Goal: Task Accomplishment & Management: Use online tool/utility

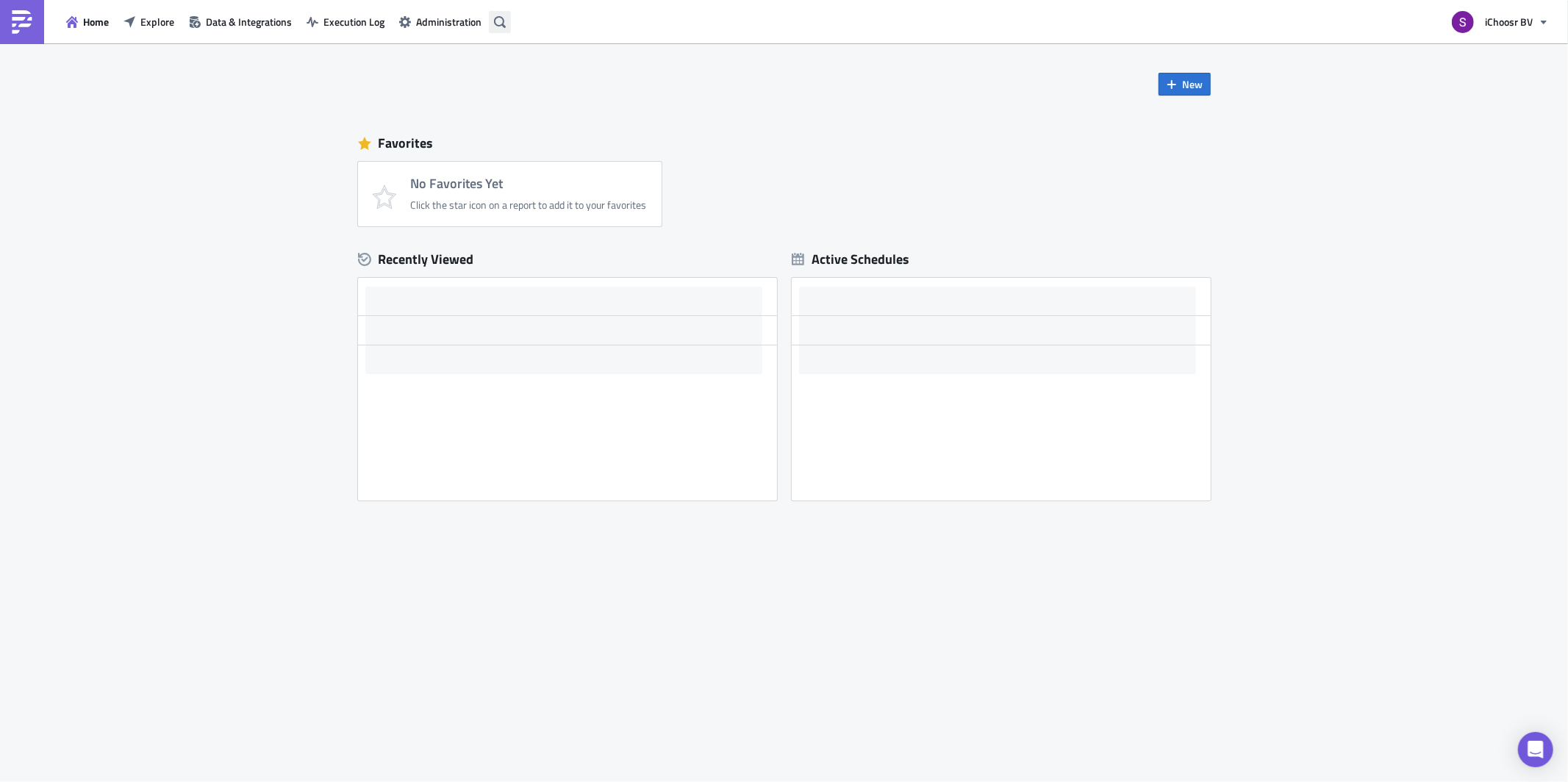
click at [499, 19] on icon "button" at bounding box center [500, 22] width 12 height 12
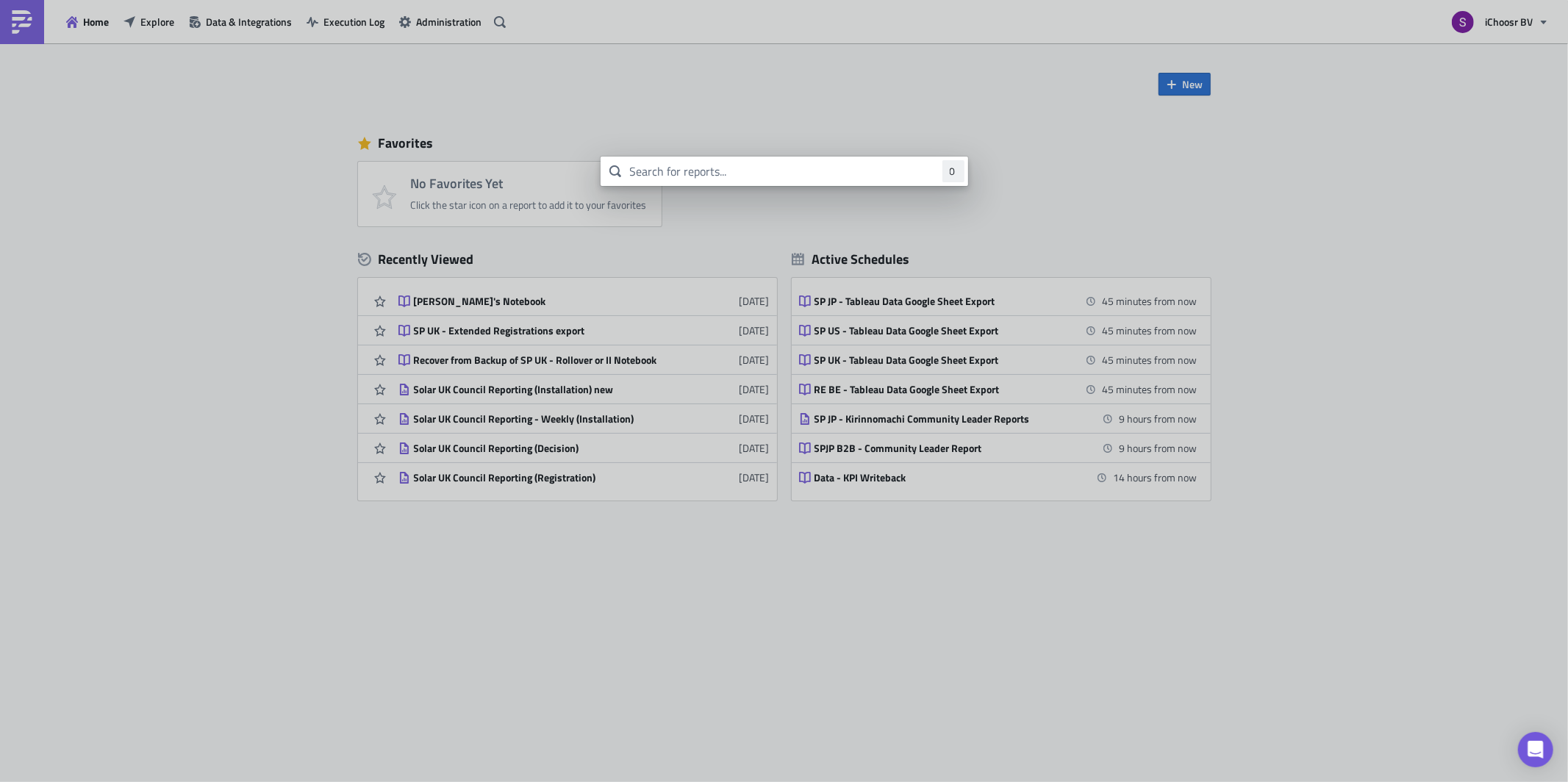
click at [663, 172] on input "text" at bounding box center [784, 171] width 368 height 30
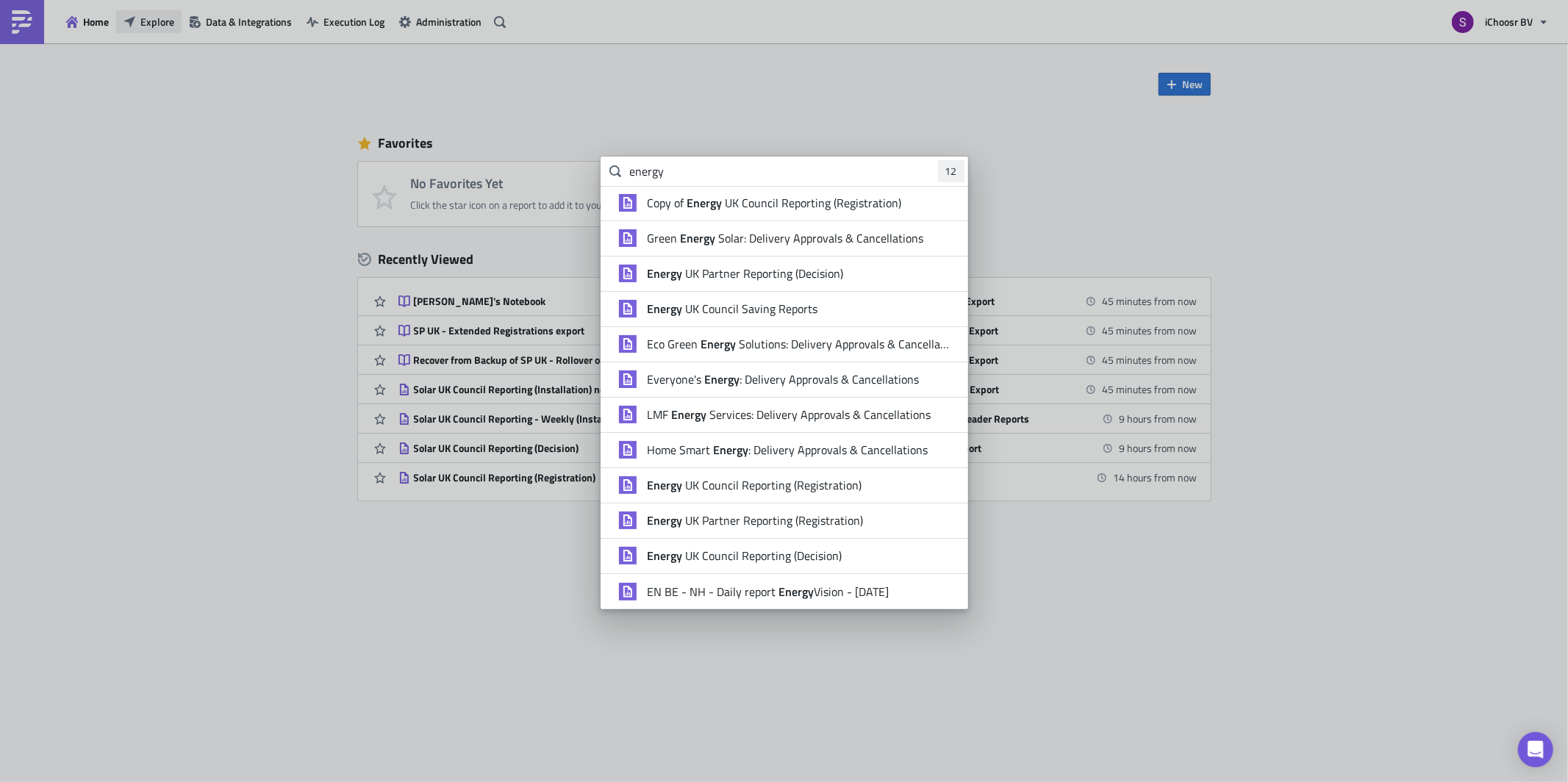
type input "energy"
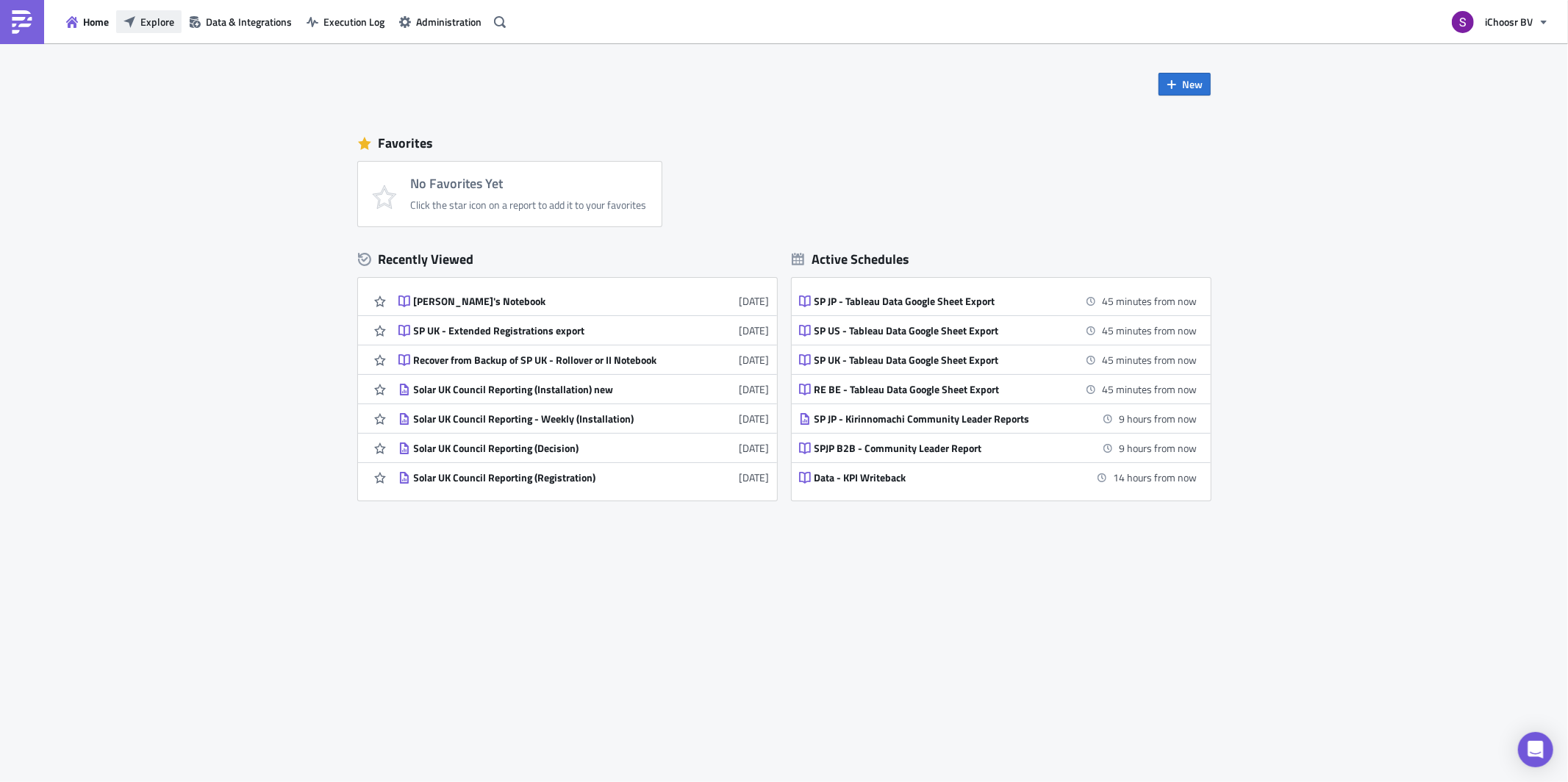
click at [166, 13] on body "Home Explore Data & Integrations Execution Log Administration iChoosr BV New Fa…" at bounding box center [784, 392] width 1568 height 785
click at [159, 19] on span "Explore" at bounding box center [157, 22] width 34 height 16
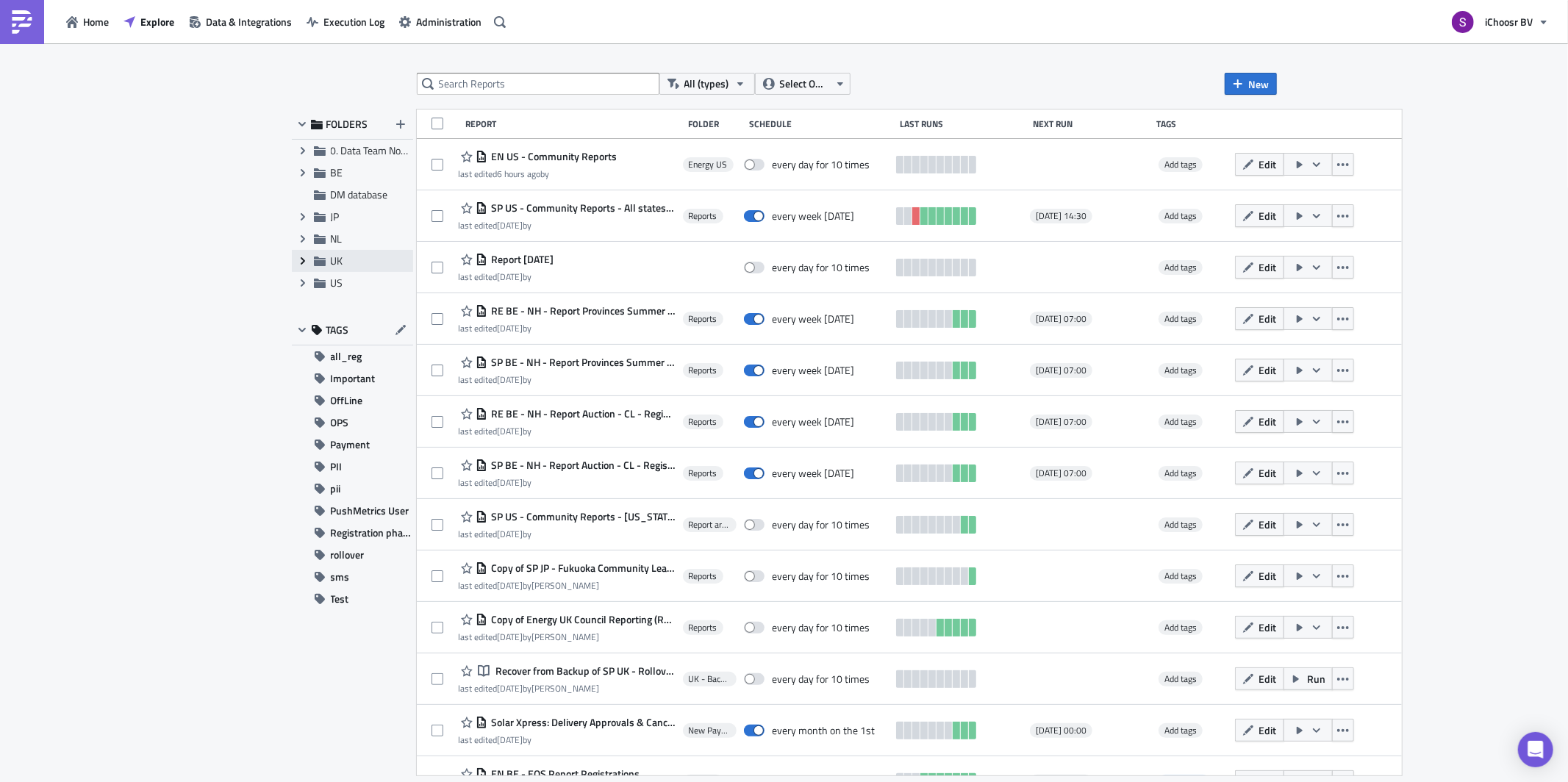
click at [308, 265] on icon "Expand group" at bounding box center [303, 261] width 12 height 12
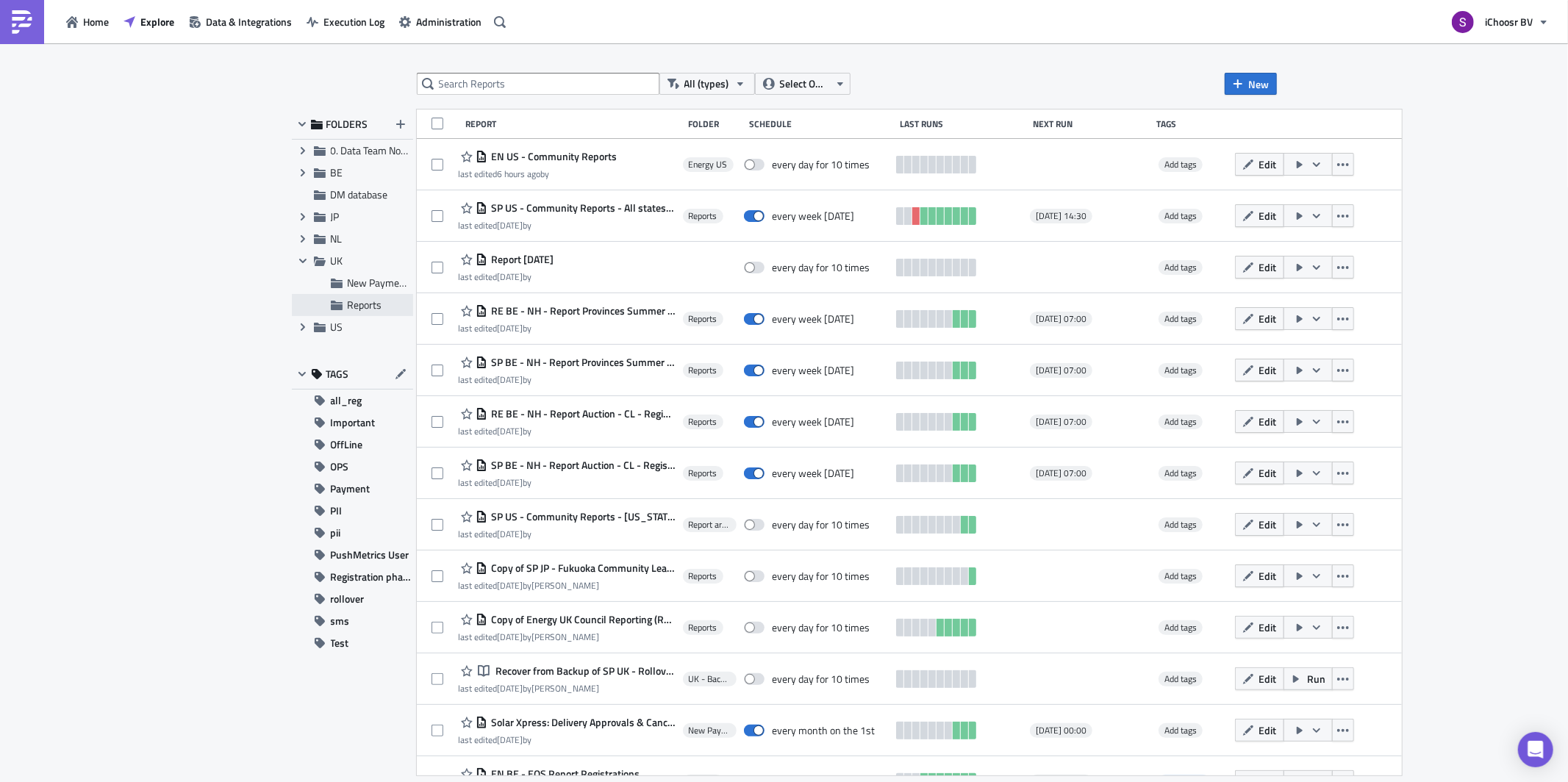
click at [348, 306] on span "Reports" at bounding box center [365, 305] width 35 height 16
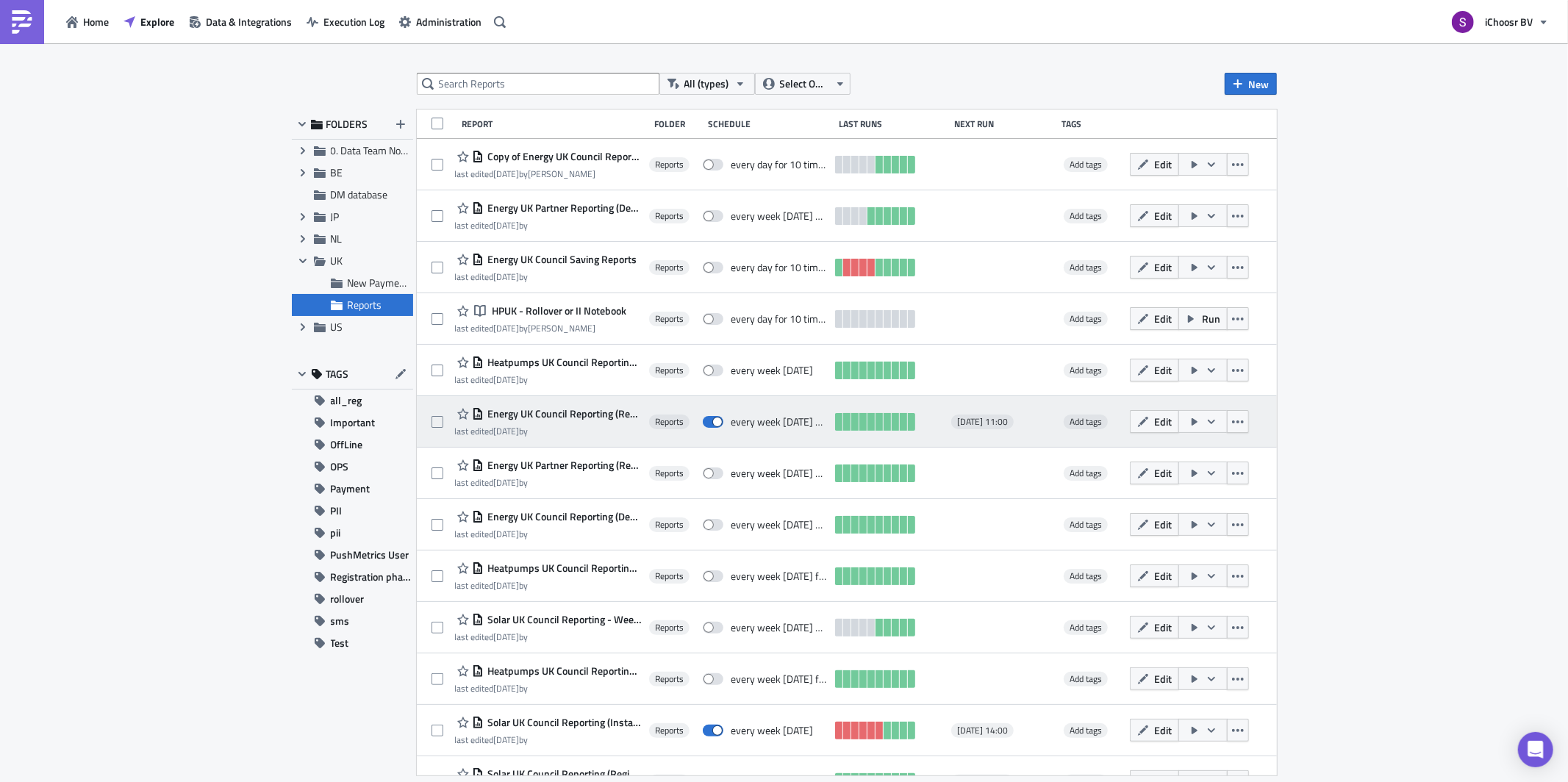
click at [560, 410] on span "Energy UK Council Reporting (Registration)" at bounding box center [562, 414] width 157 height 13
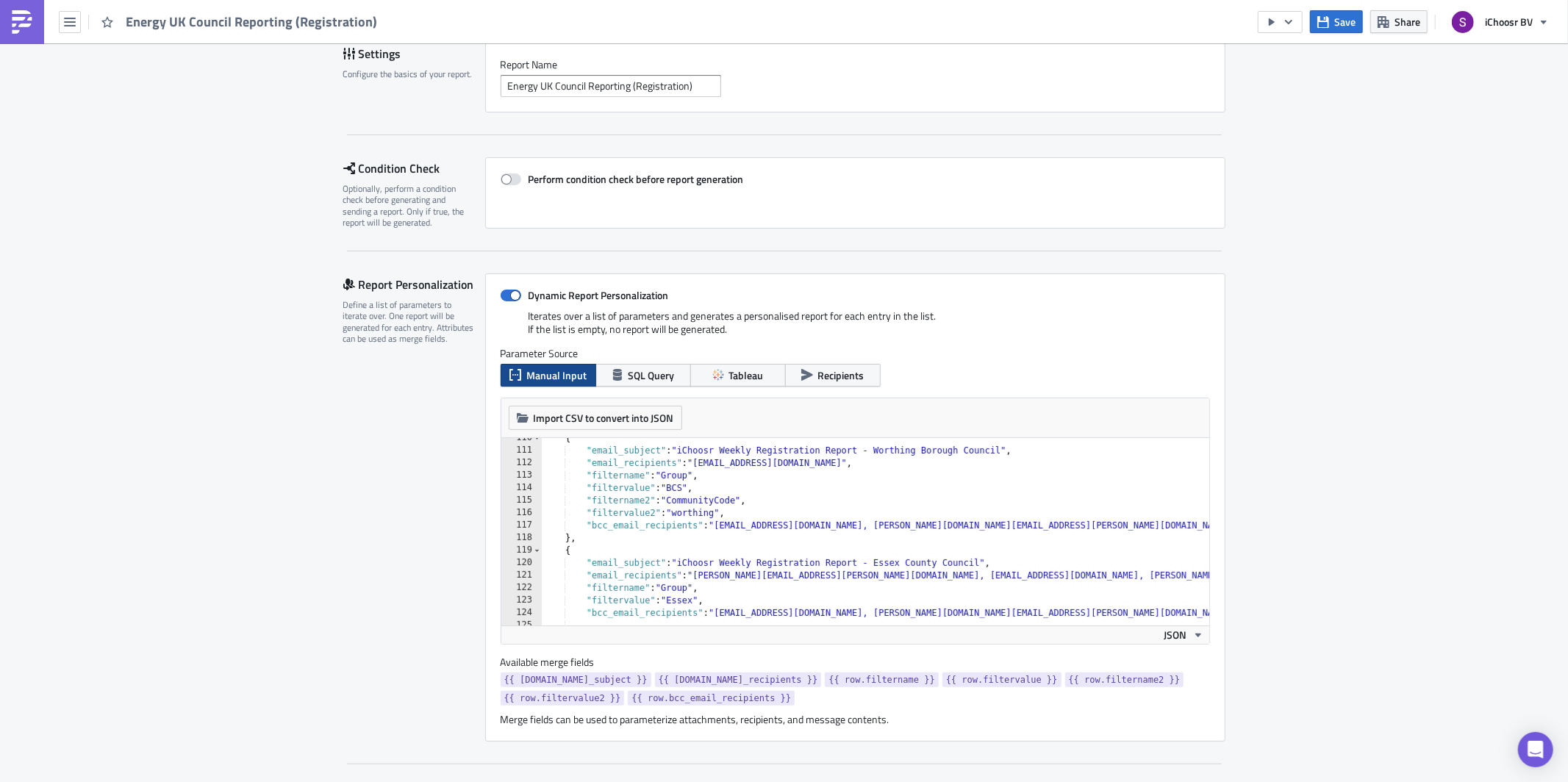
scroll to position [1369, 0]
type textarea "{"
click at [686, 554] on div "{ "email_subject" : "iChoosr Weekly Registration Report - Worthing Borough Coun…" at bounding box center [1078, 539] width 1074 height 213
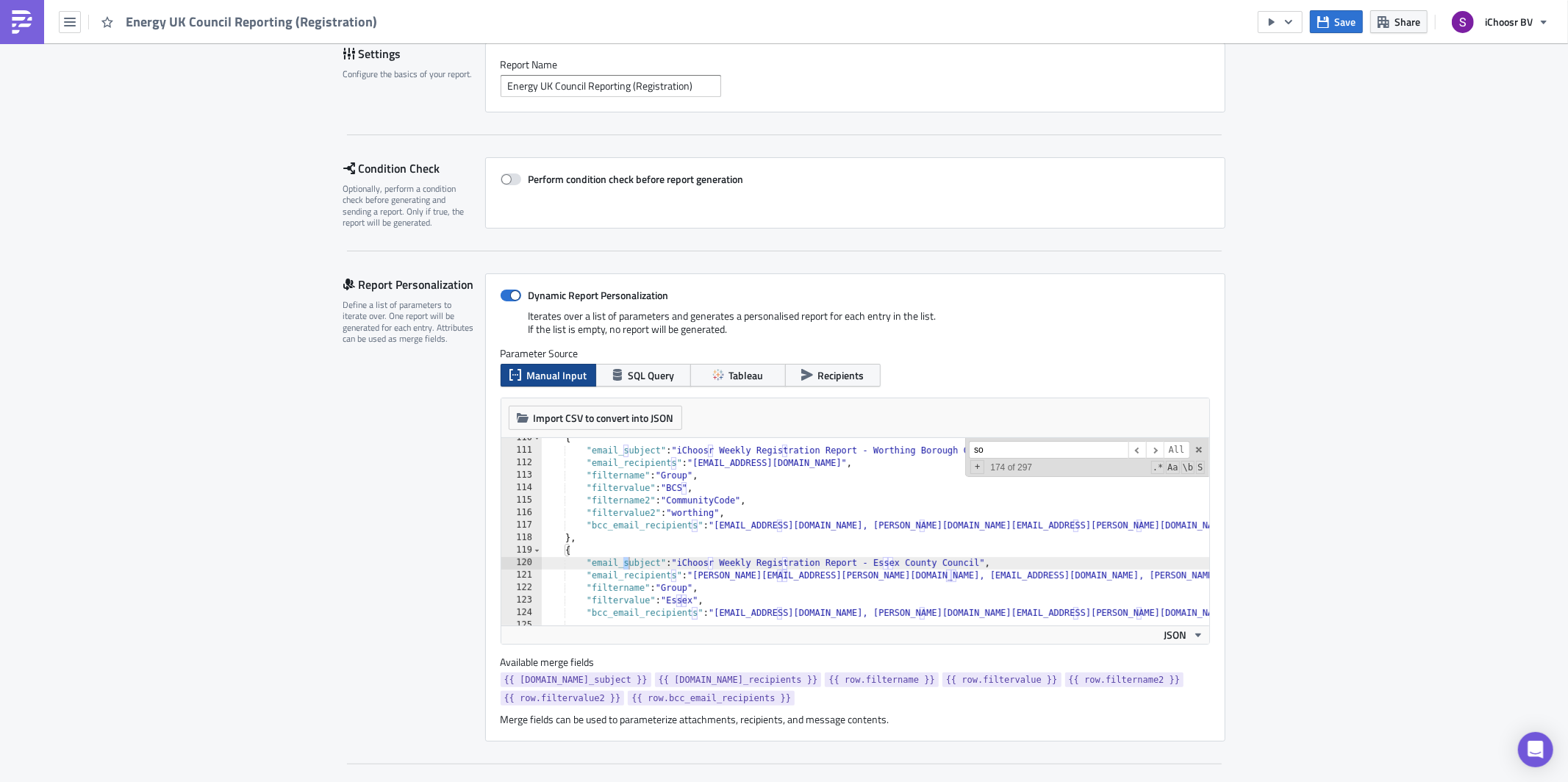
scroll to position [1569, 0]
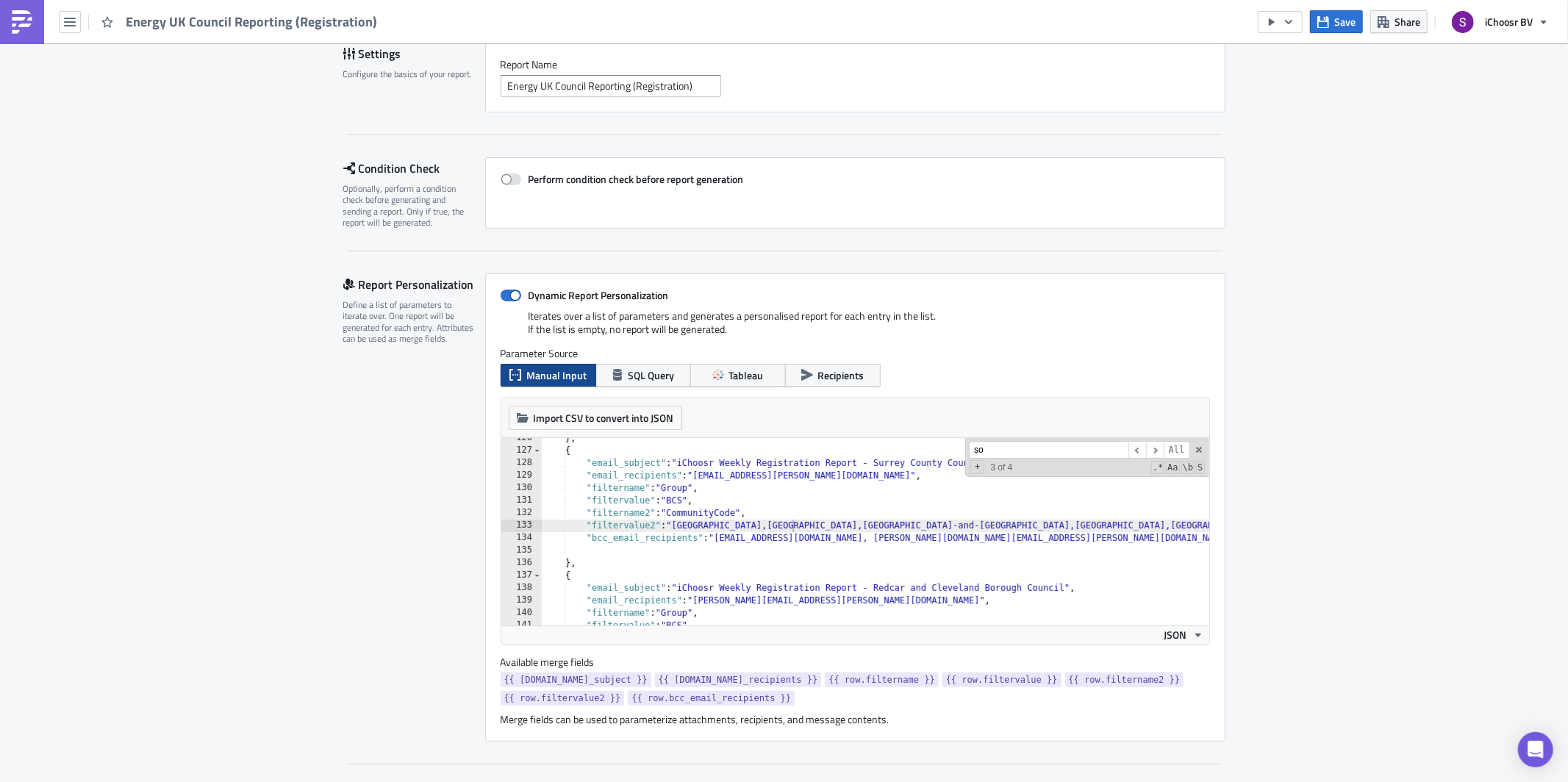
type input "s"
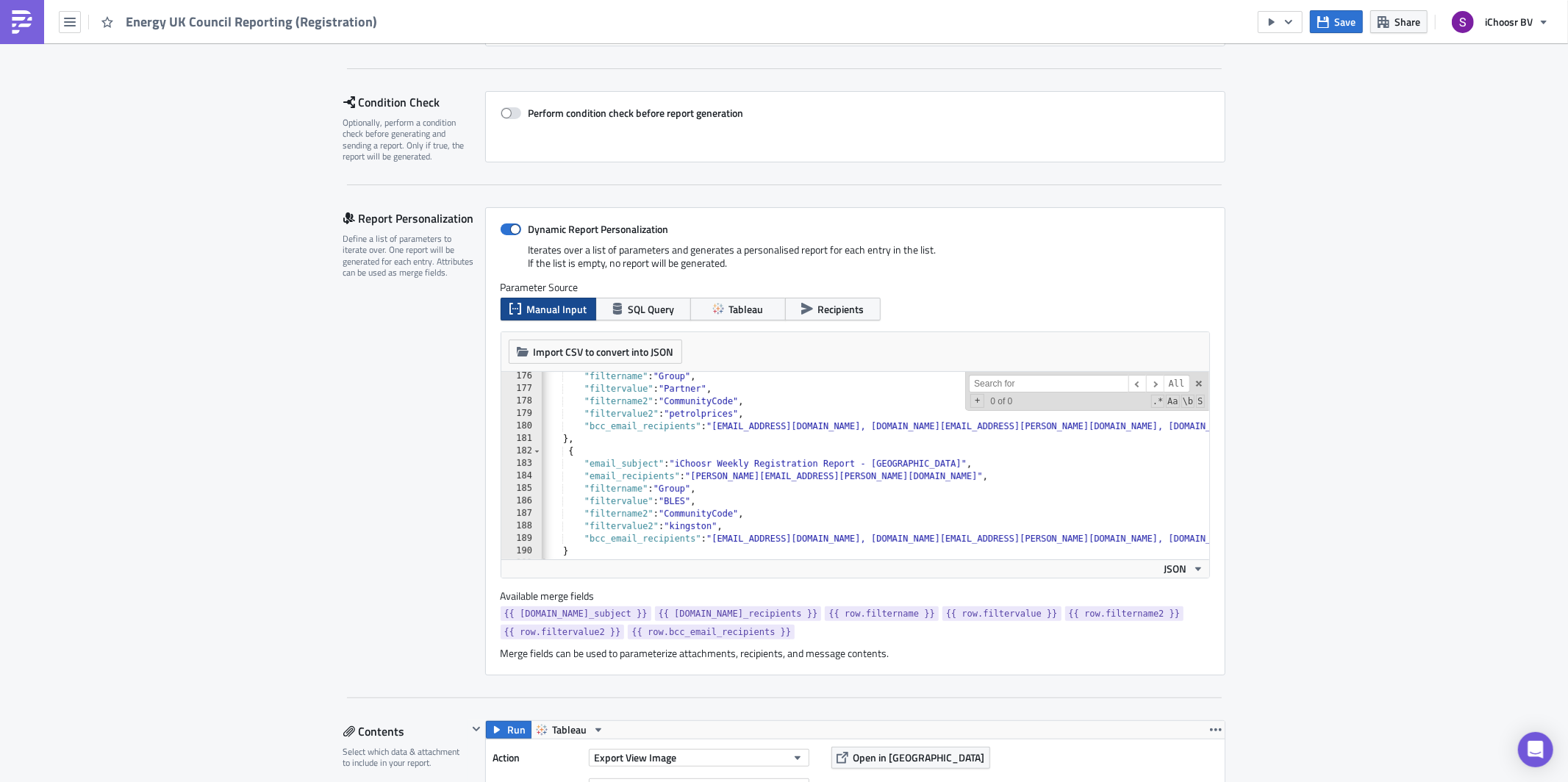
scroll to position [0, 9]
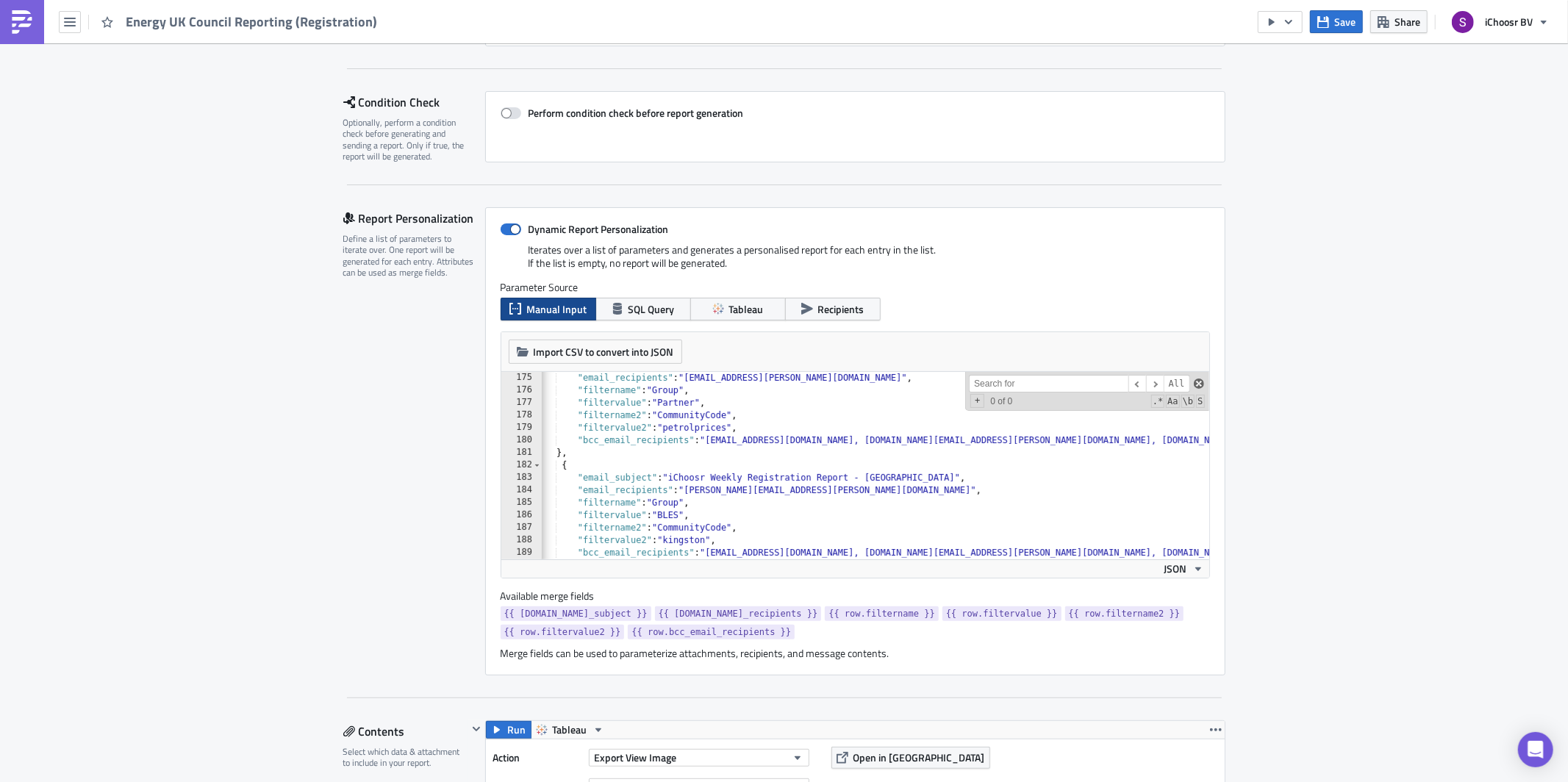
click at [1198, 382] on span at bounding box center [1198, 384] width 10 height 10
type textarea ""filtervalue2": "[GEOGRAPHIC_DATA],[GEOGRAPHIC_DATA],[GEOGRAPHIC_DATA]-and-[GEO…"
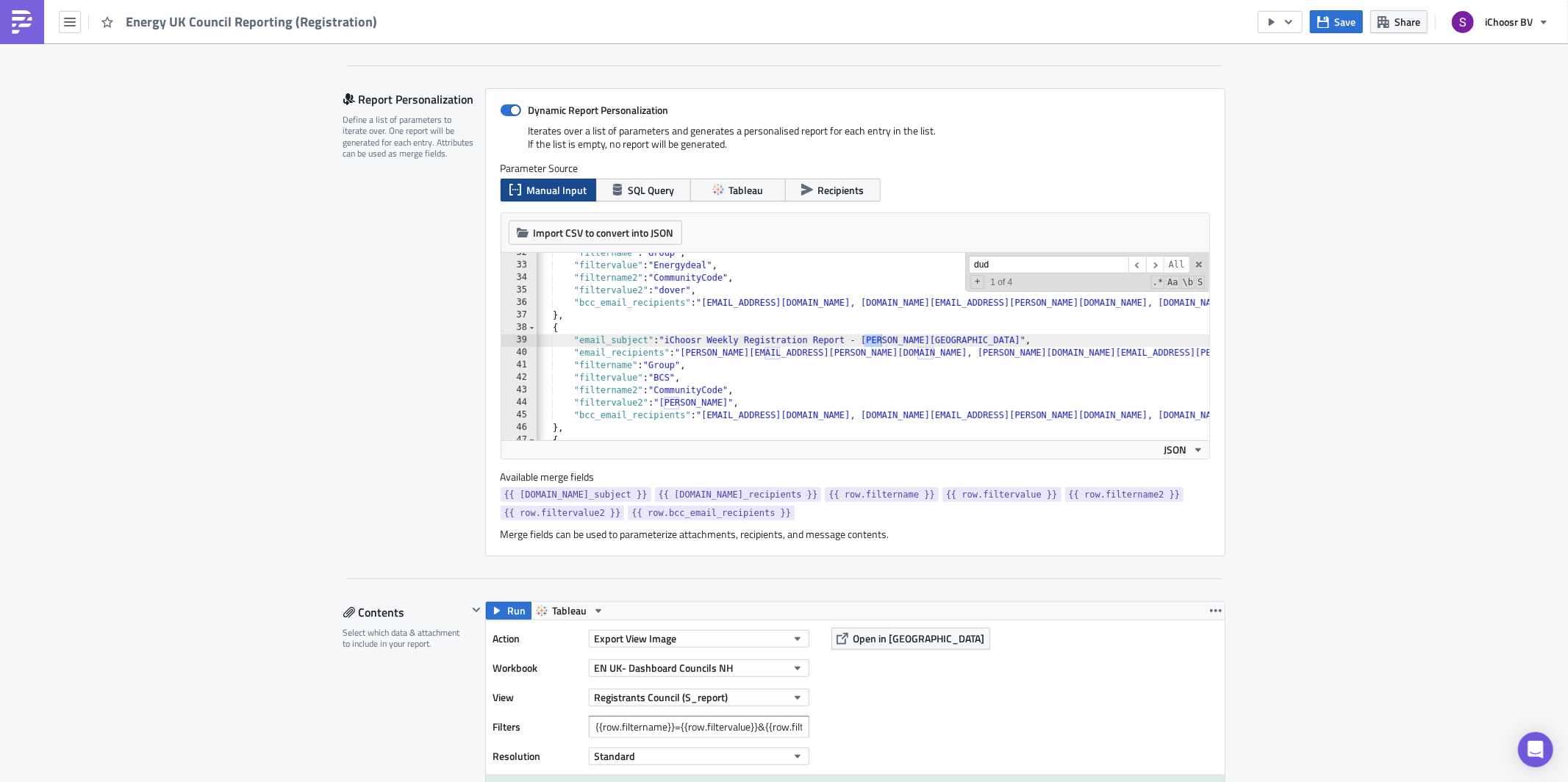
scroll to position [393, 0]
type input "d"
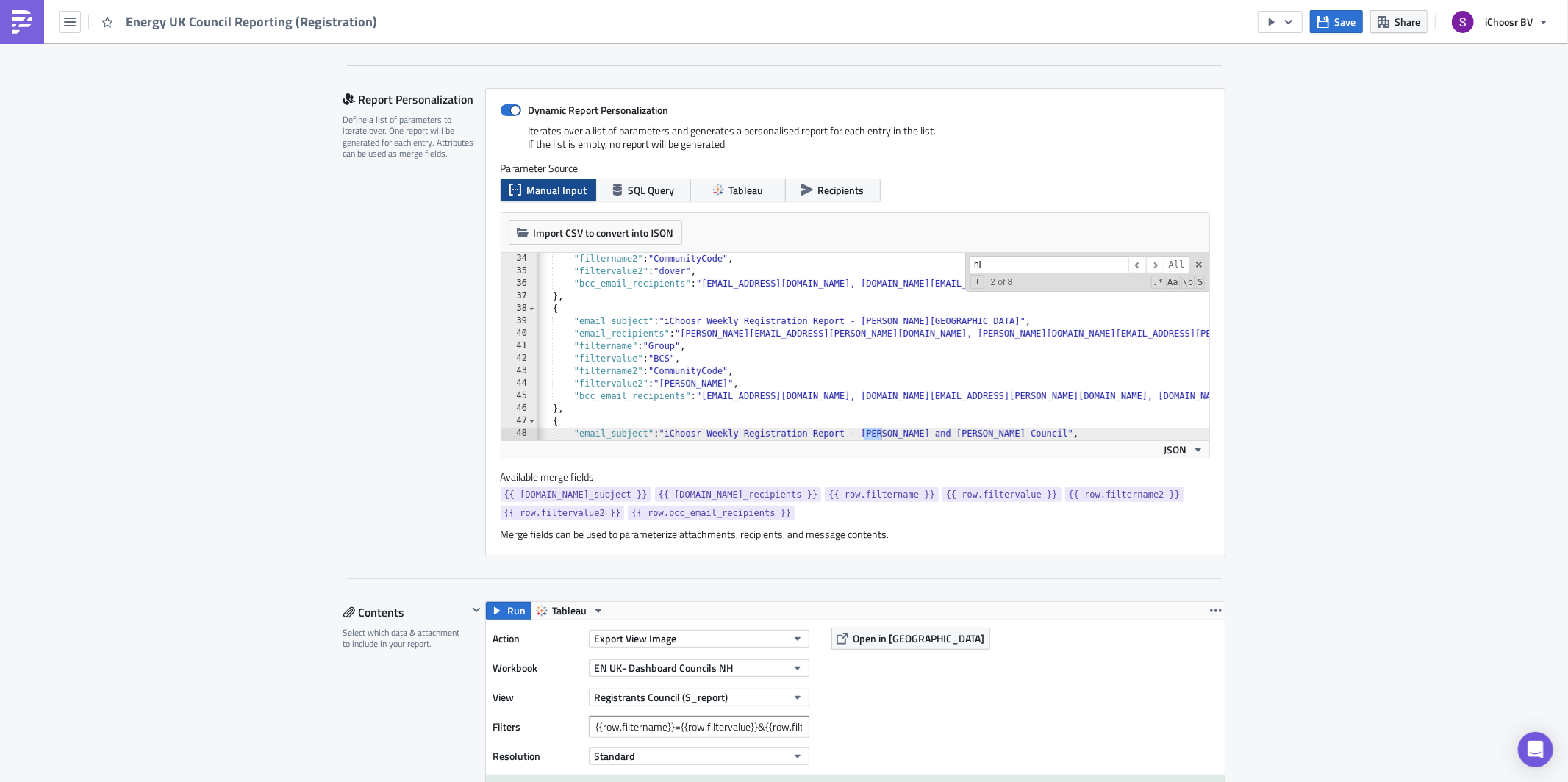
type input "h"
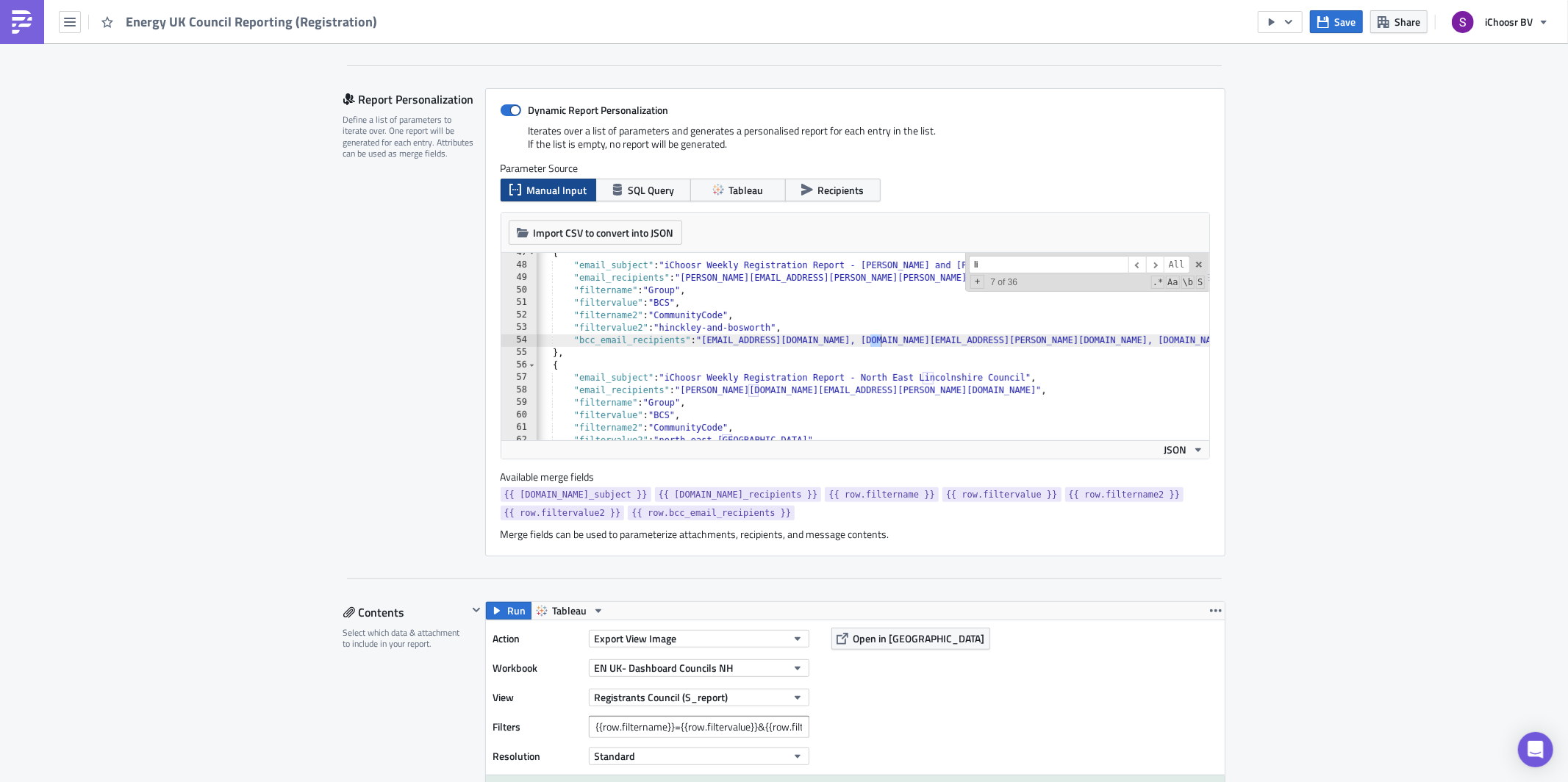
scroll to position [581, 0]
type input "l"
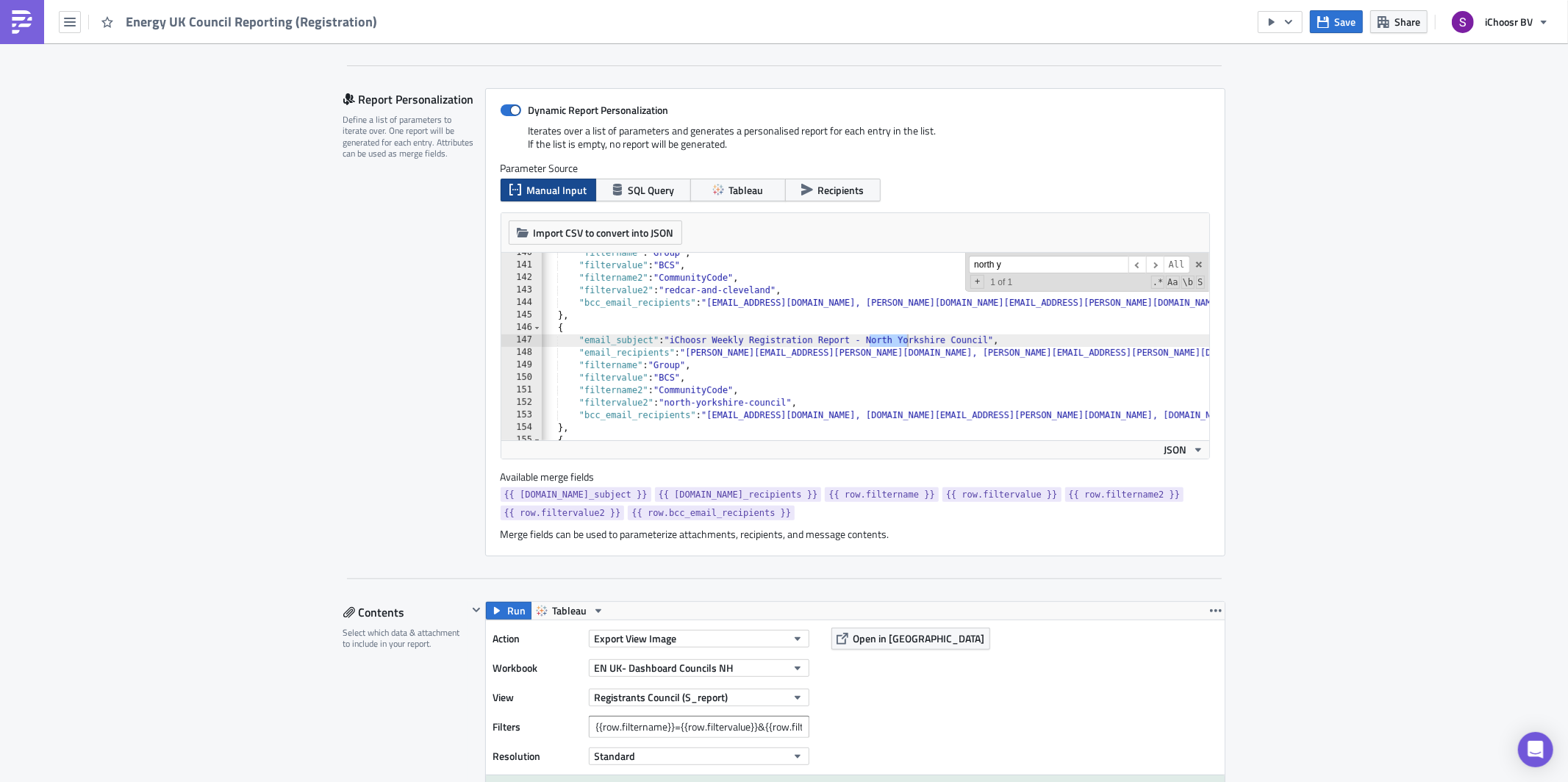
scroll to position [1744, 0]
type input "n"
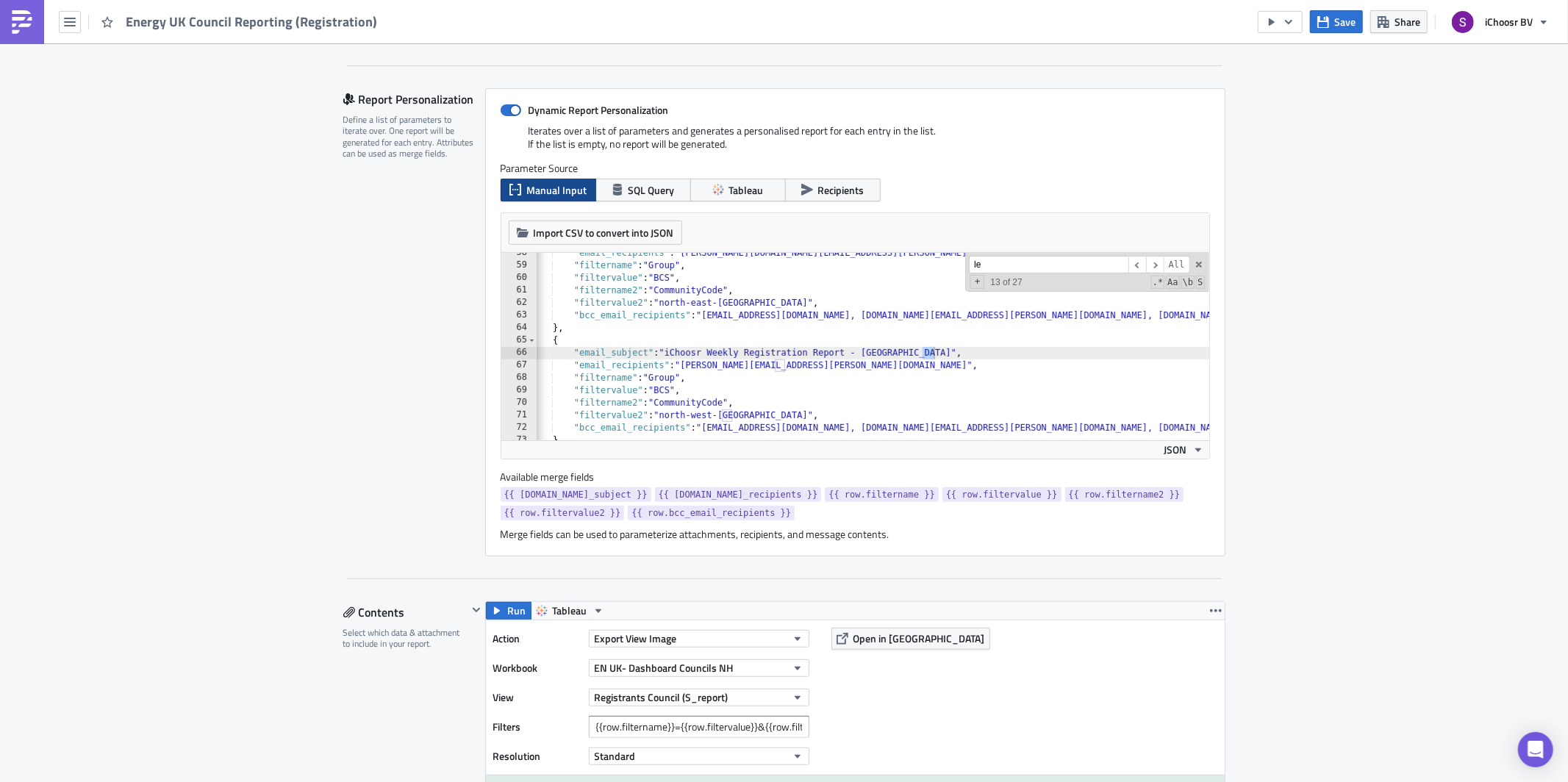
type input "l"
type input "b"
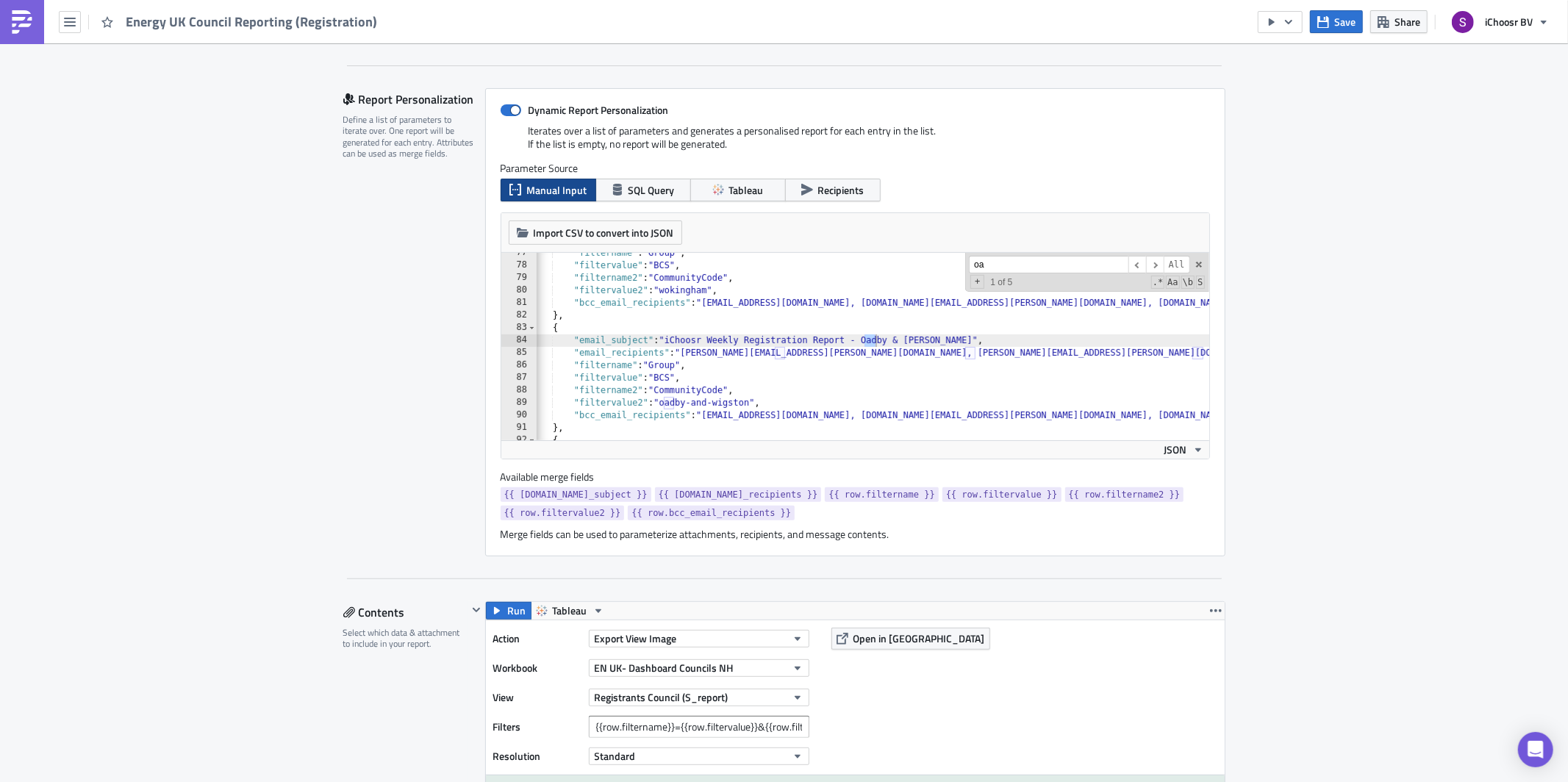
scroll to position [956, 0]
type input "o"
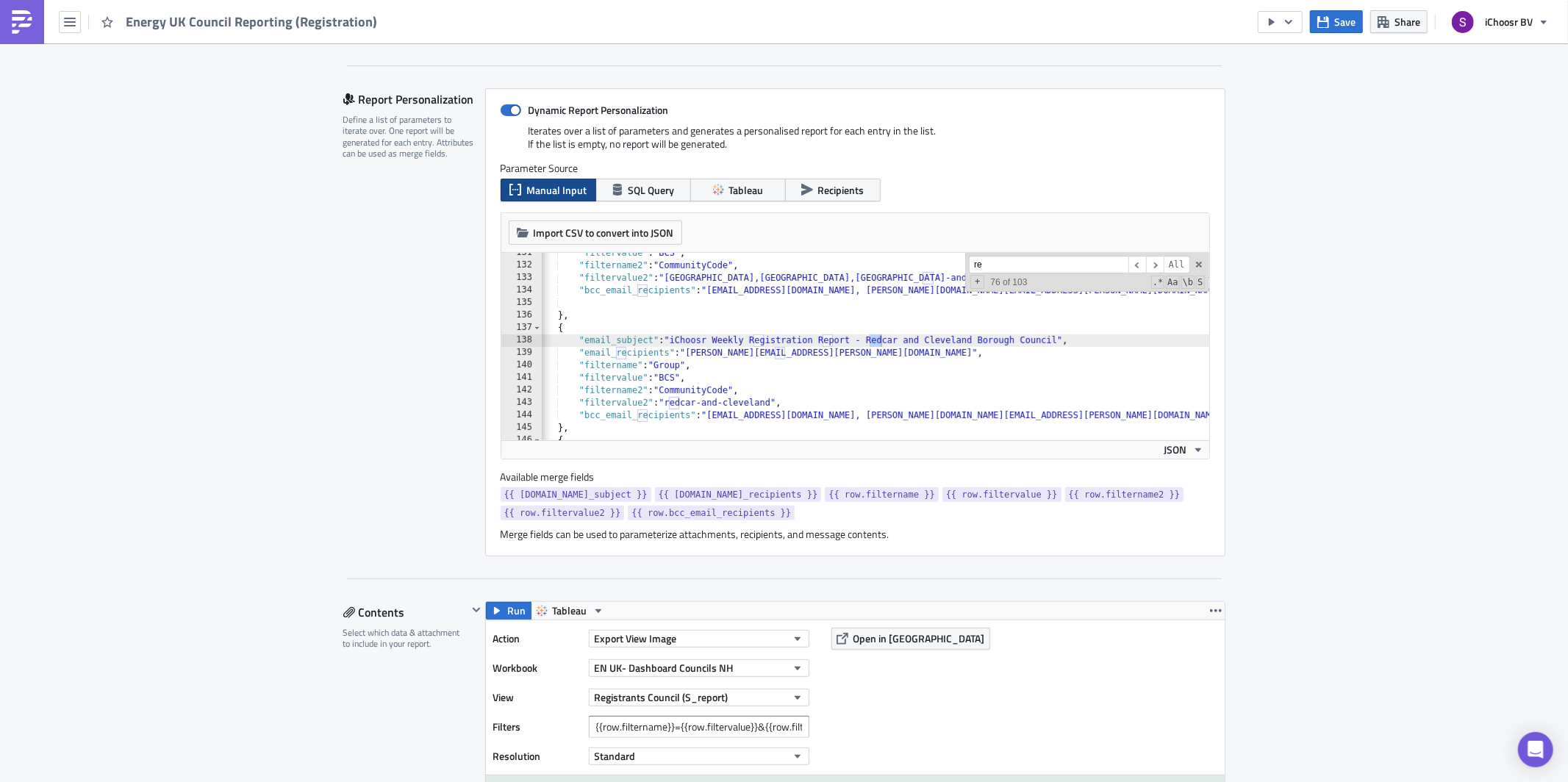
type input "r"
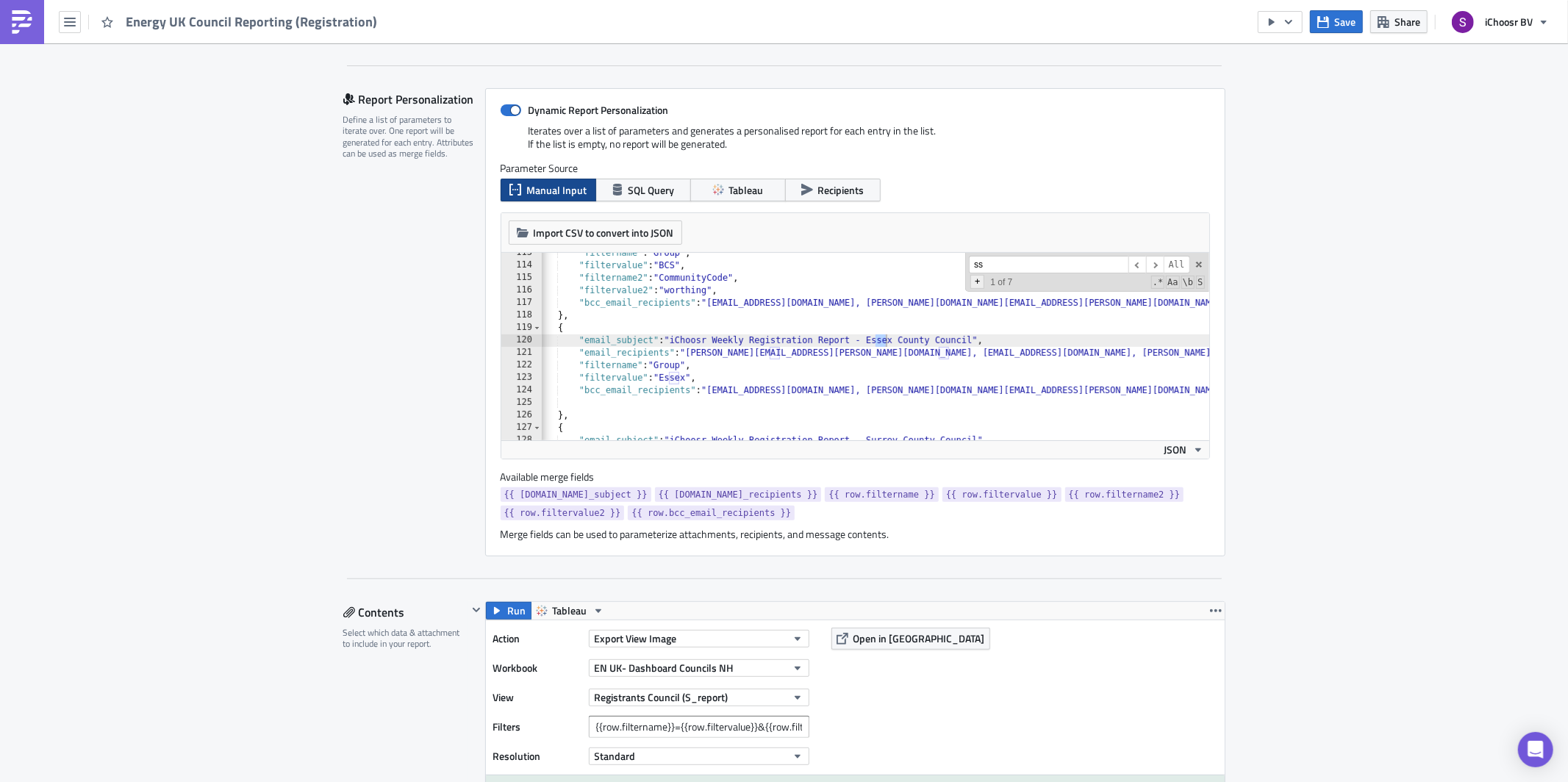
scroll to position [1406, 0]
type input "s"
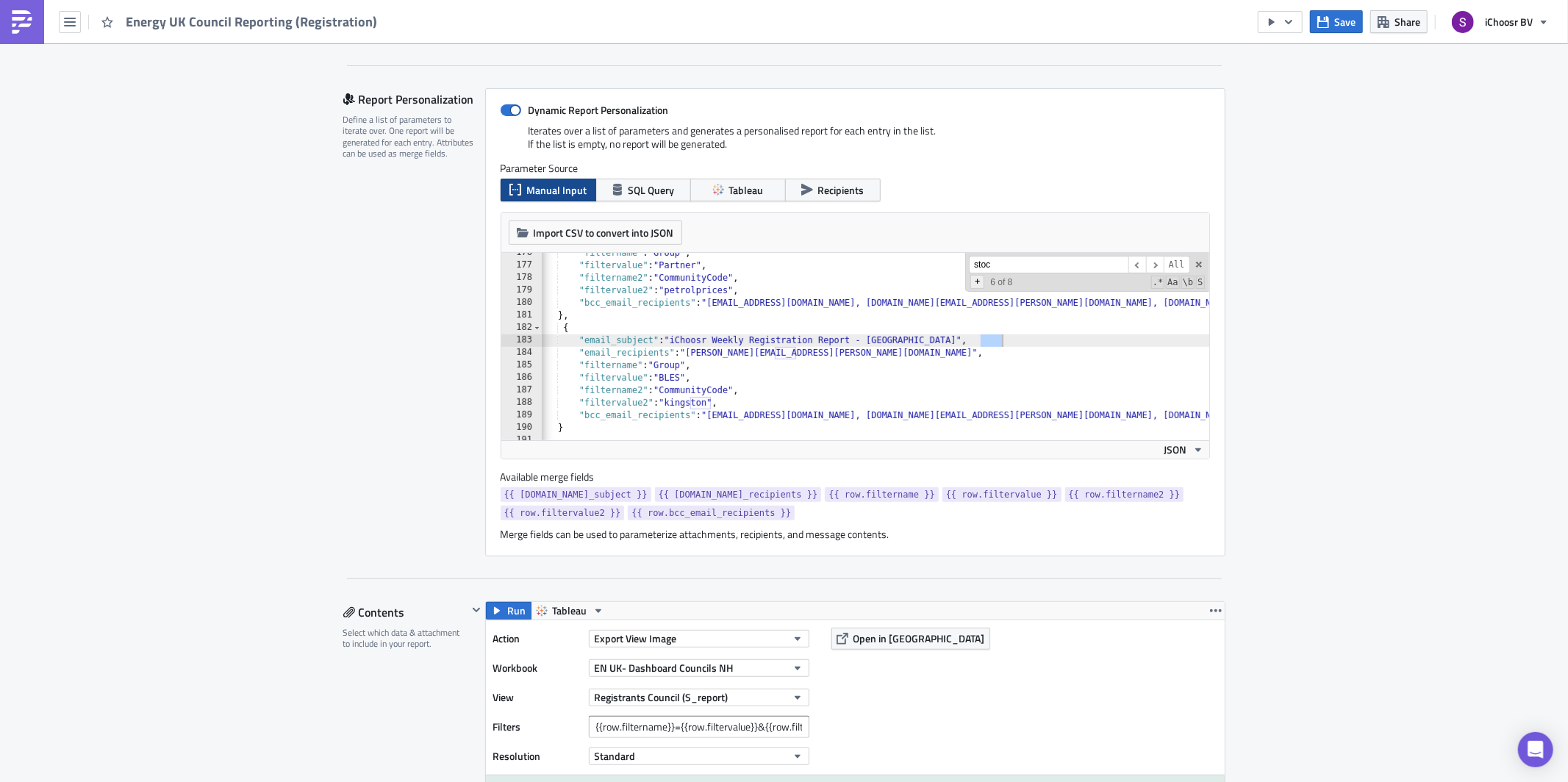
scroll to position [1169, 0]
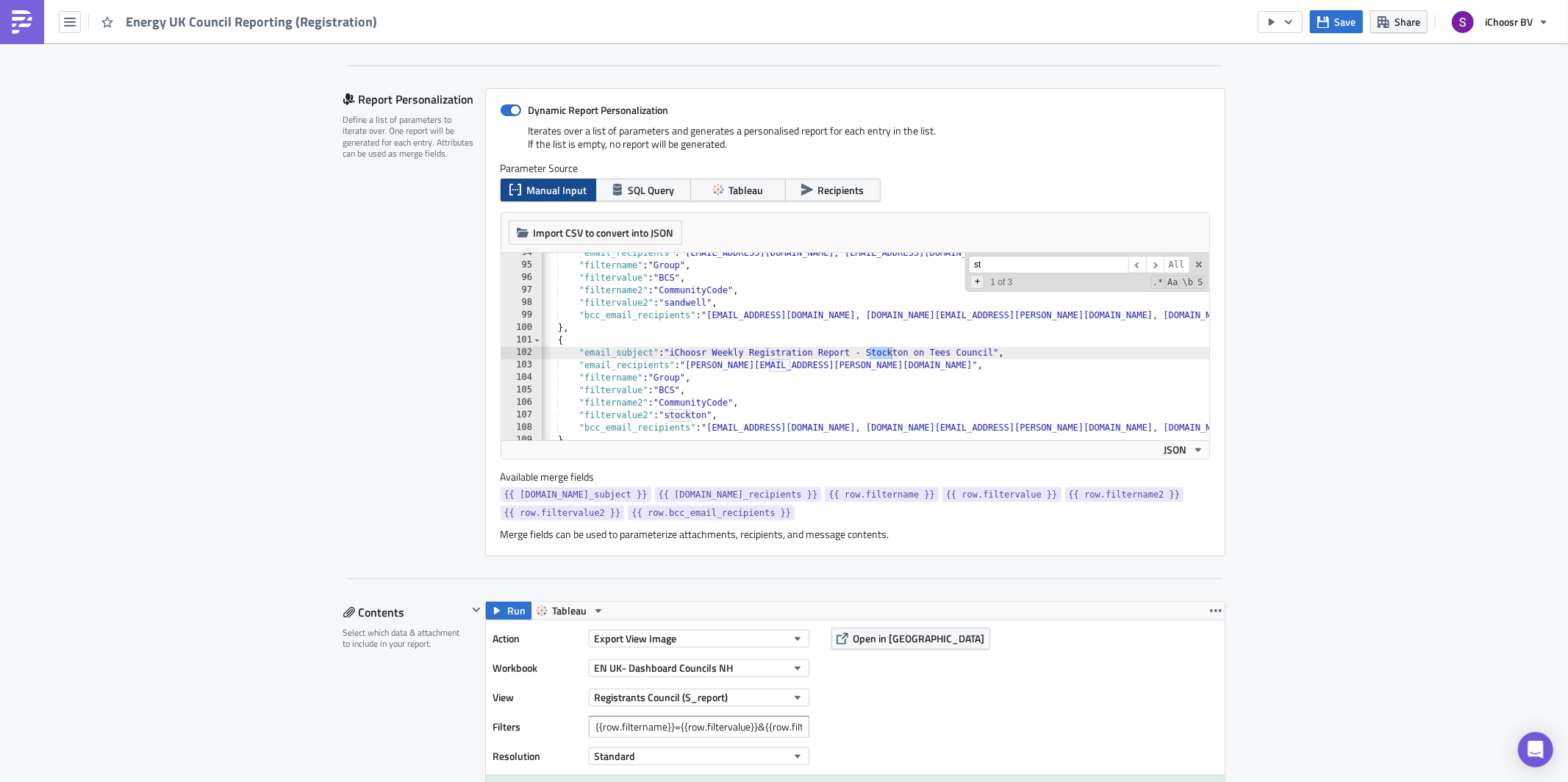
type input "s"
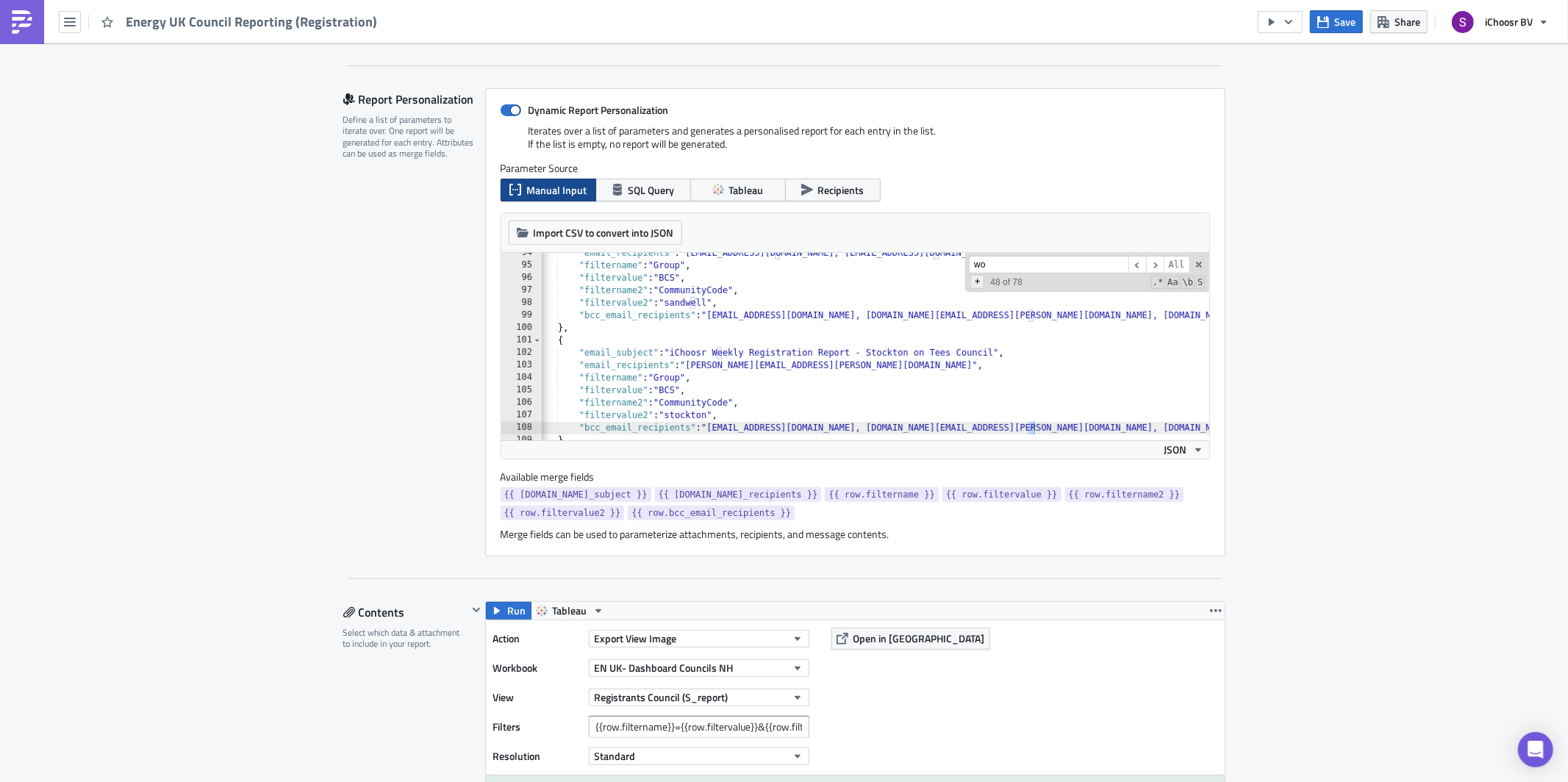
scroll to position [1294, 0]
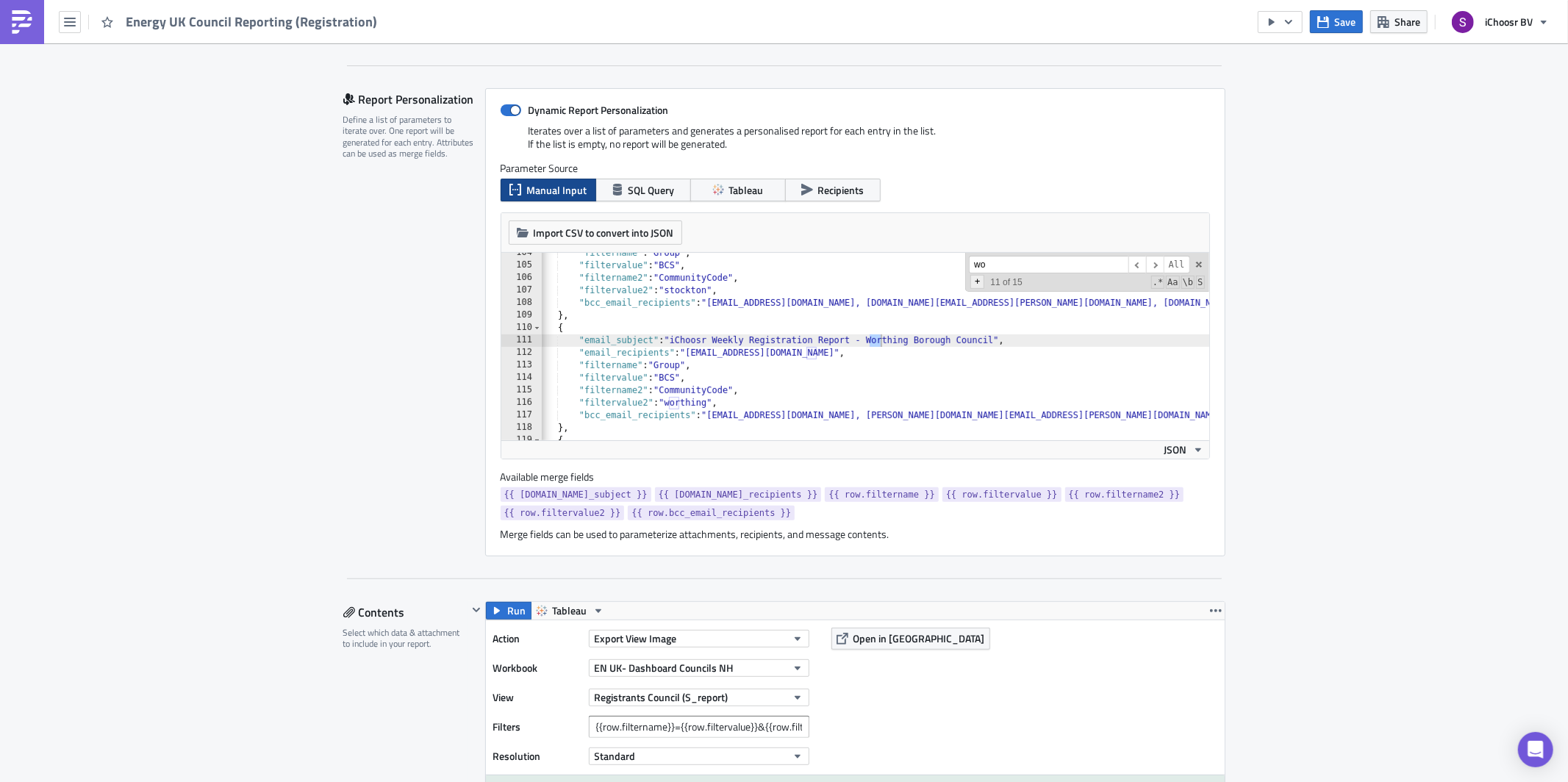
type input "w"
type input "o"
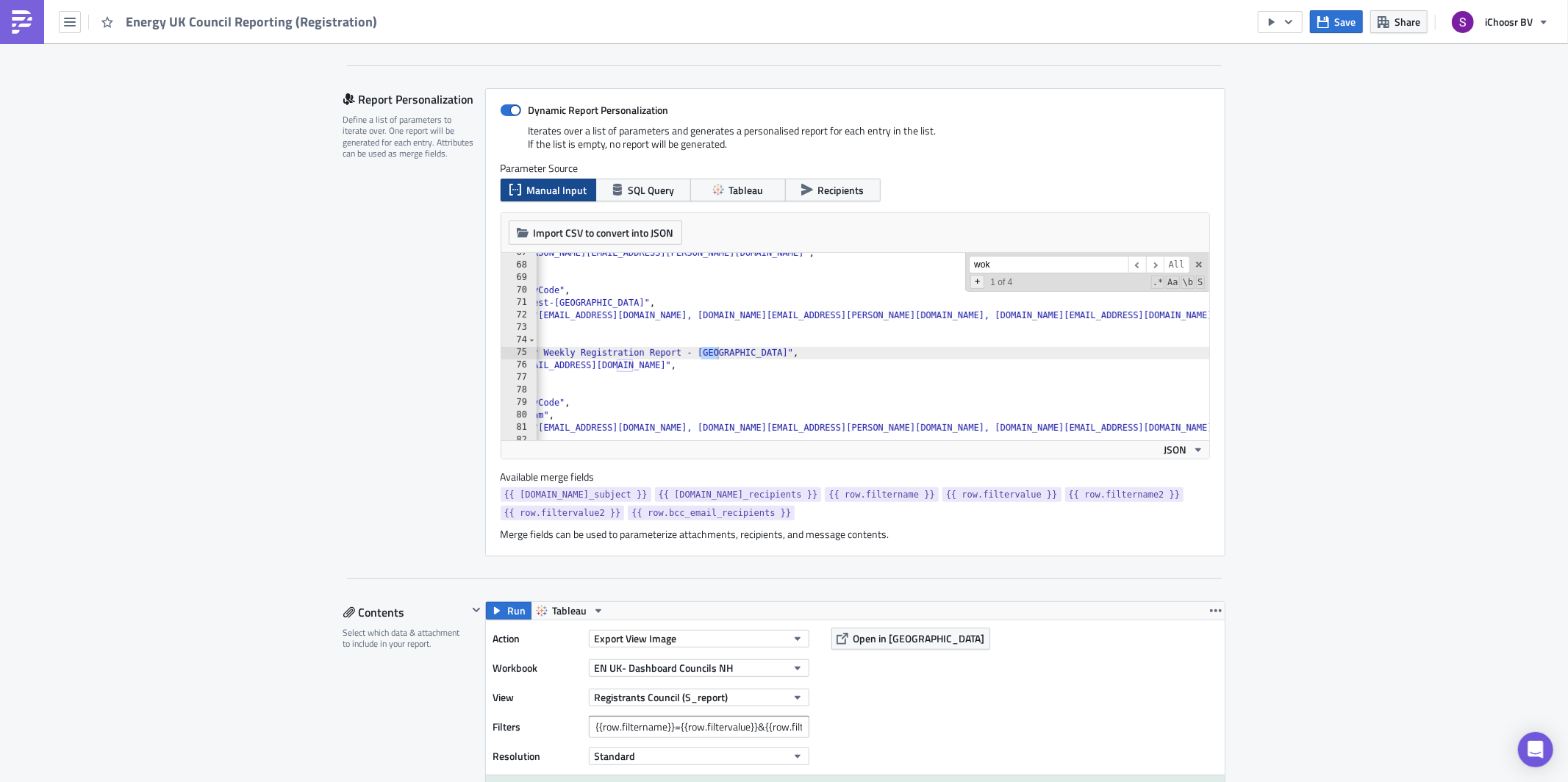
scroll to position [831, 0]
type input "w"
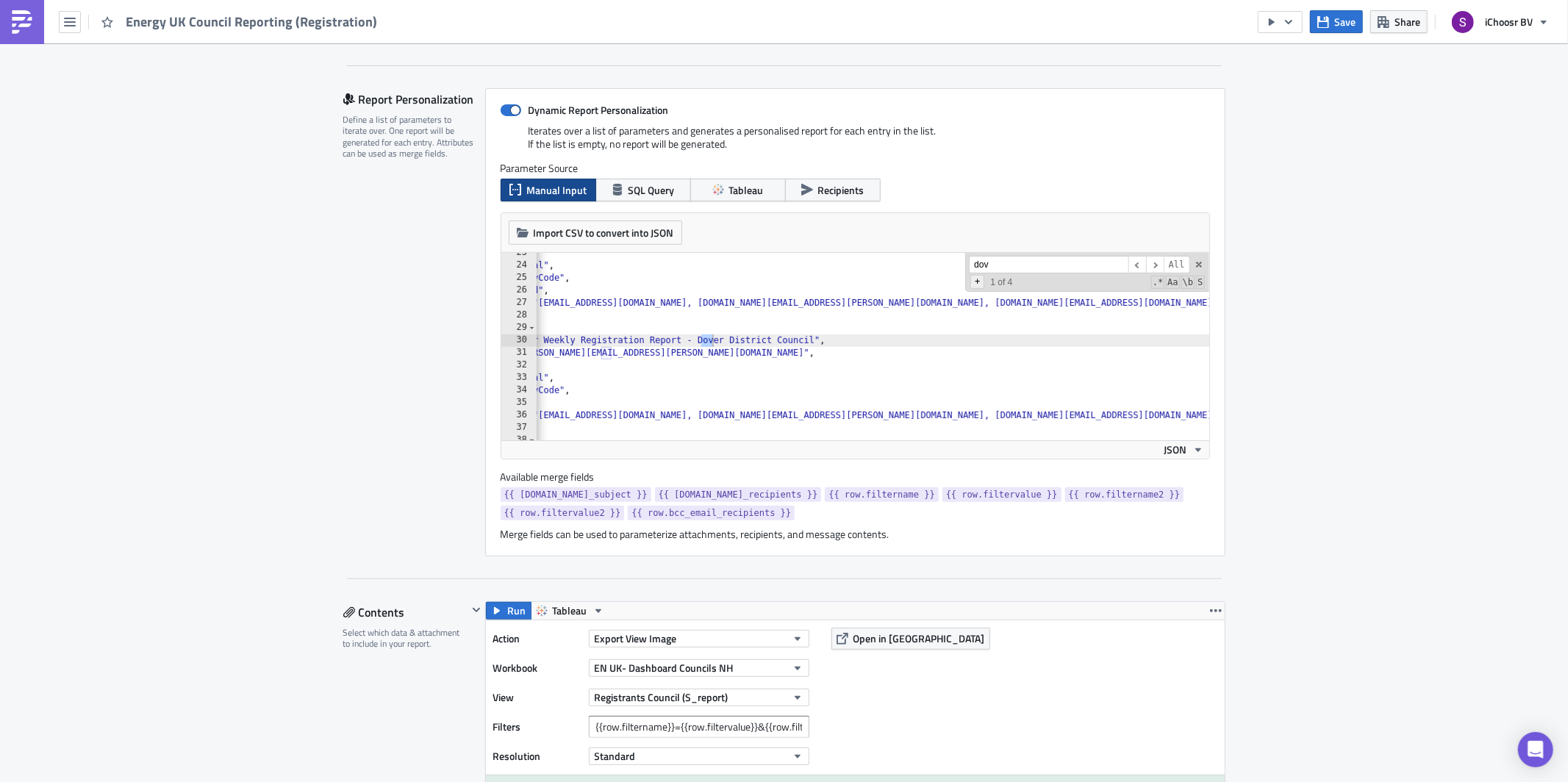
scroll to position [281, 0]
type input "d"
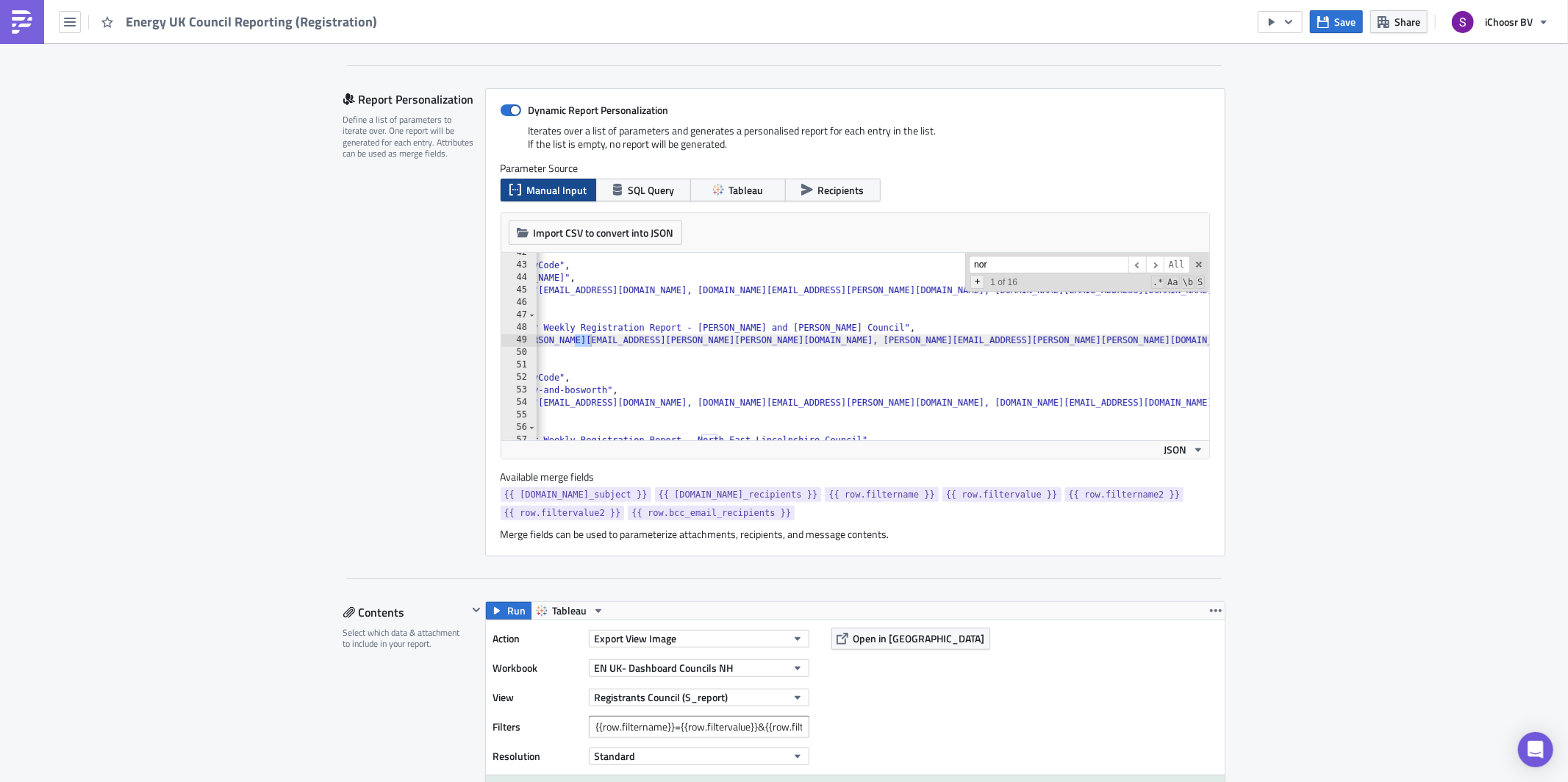
scroll to position [1857, 0]
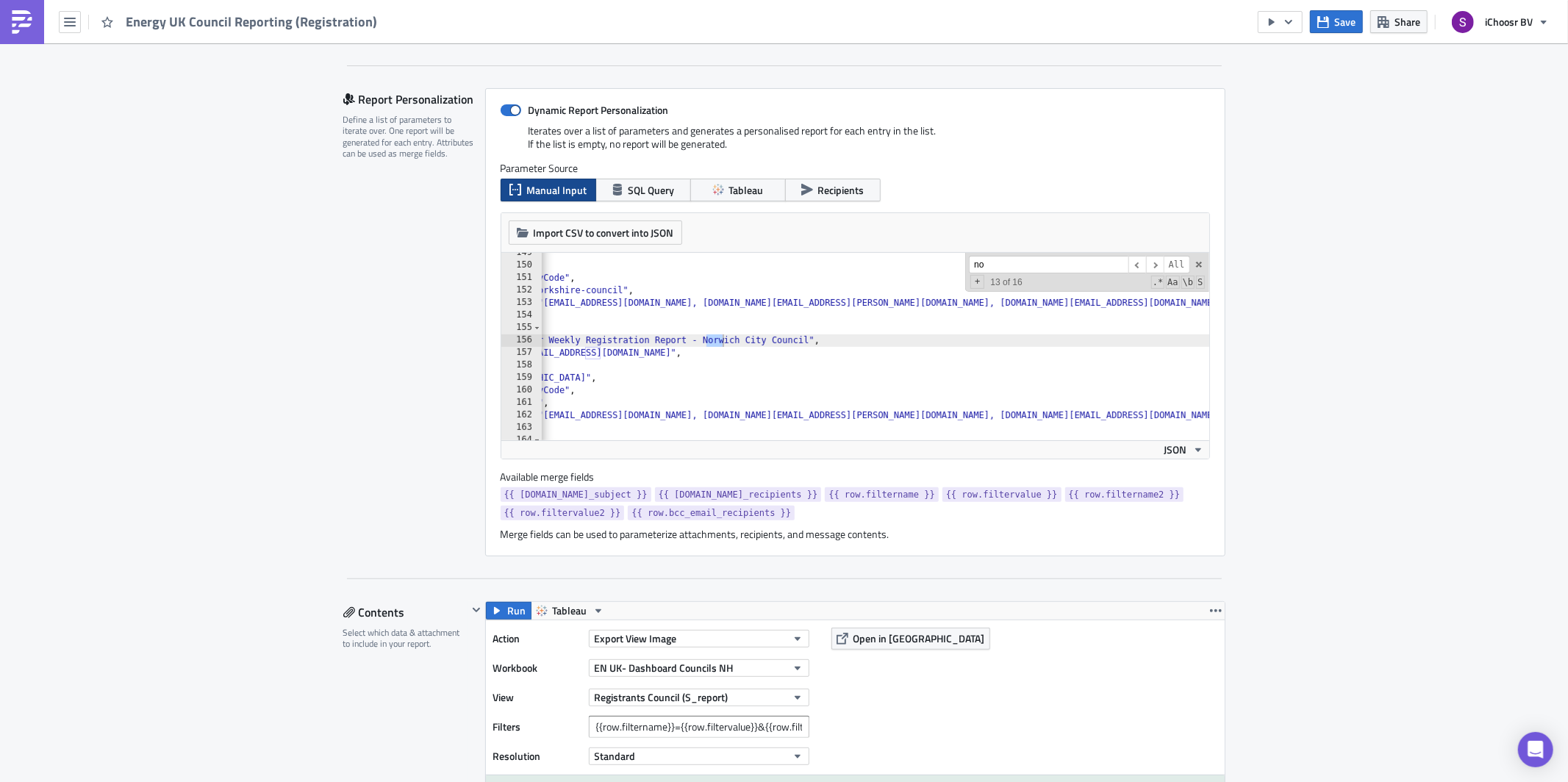
type input "n"
type input "k"
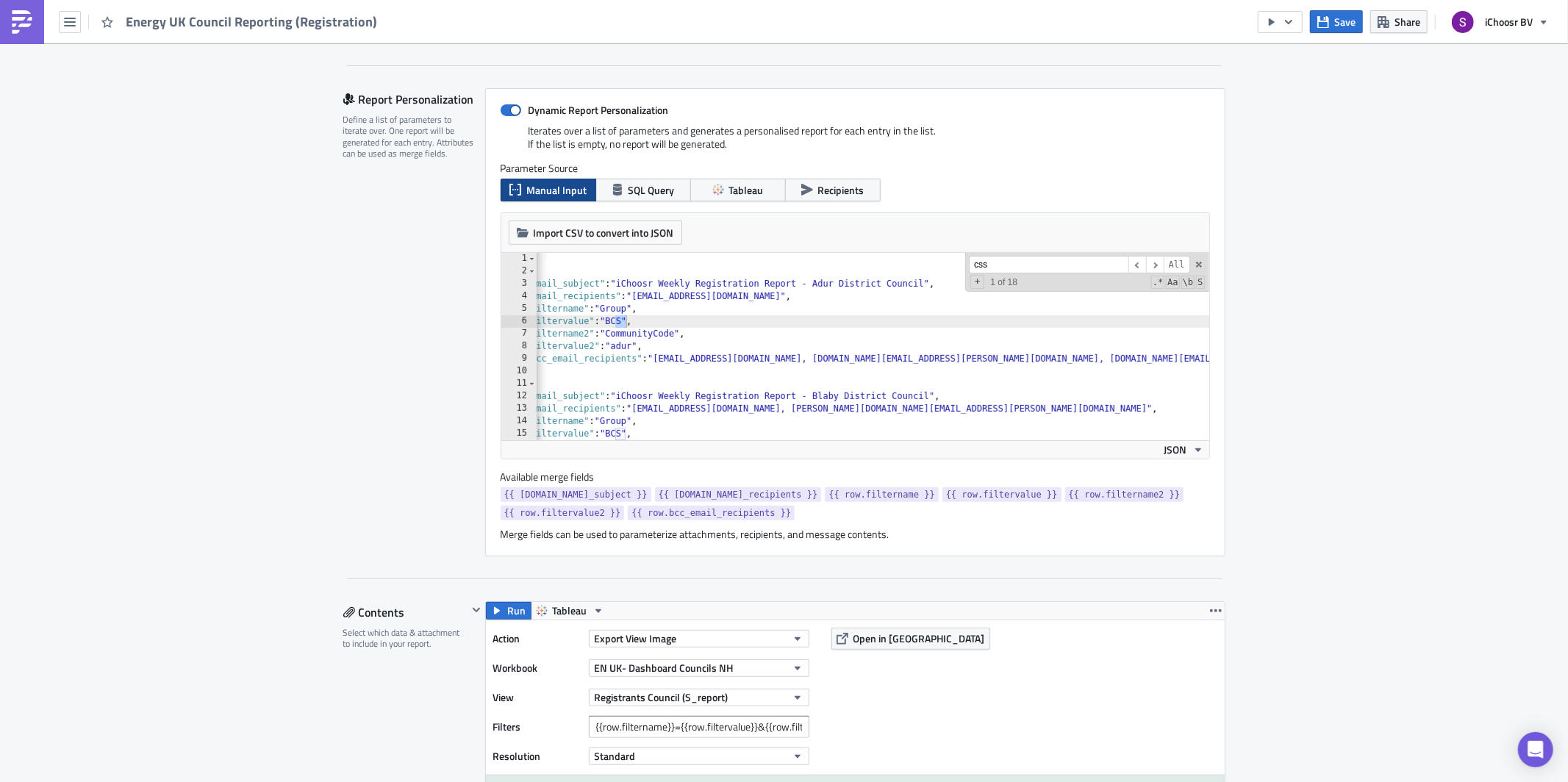
scroll to position [1969, 0]
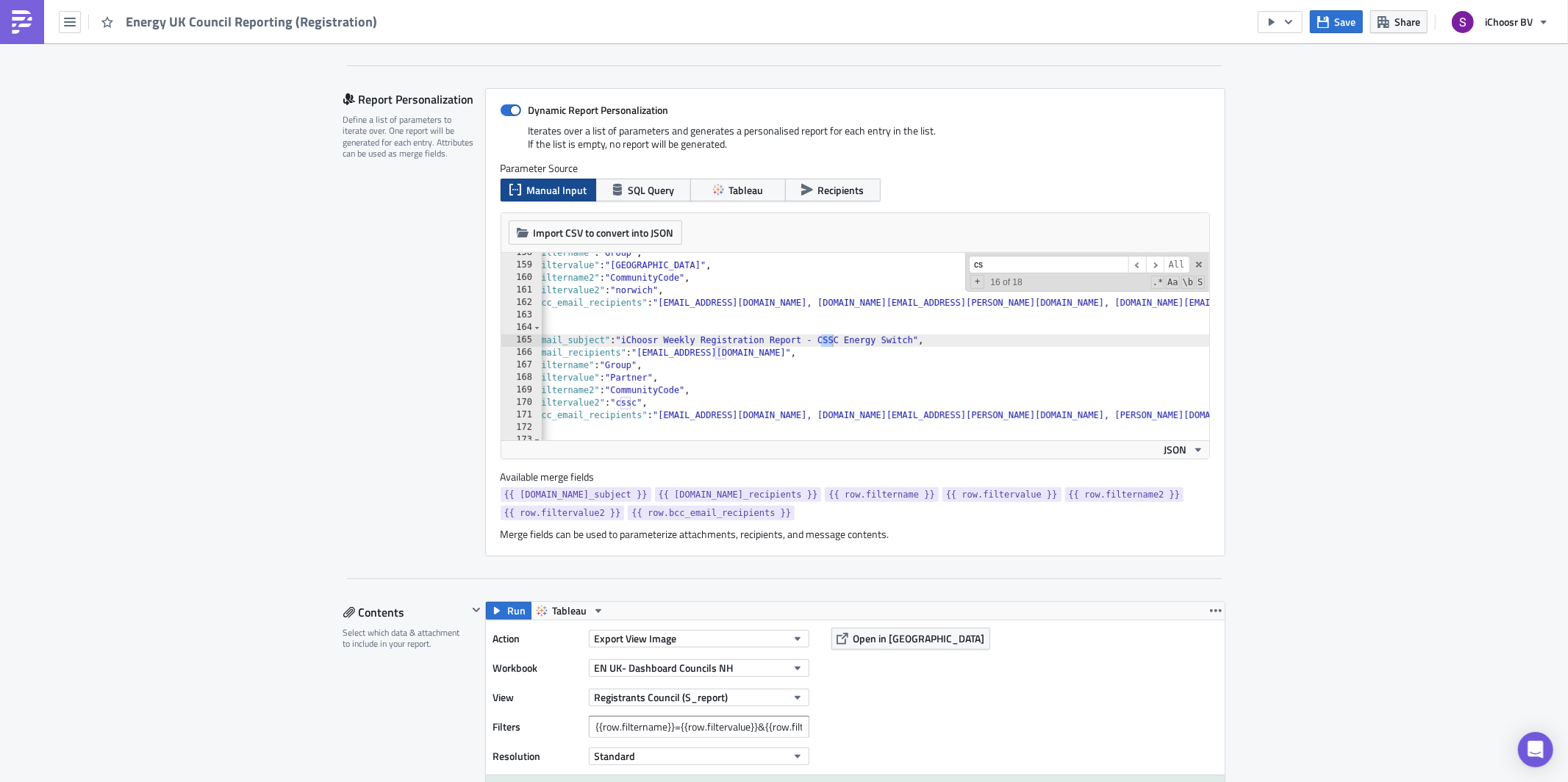
type input "c"
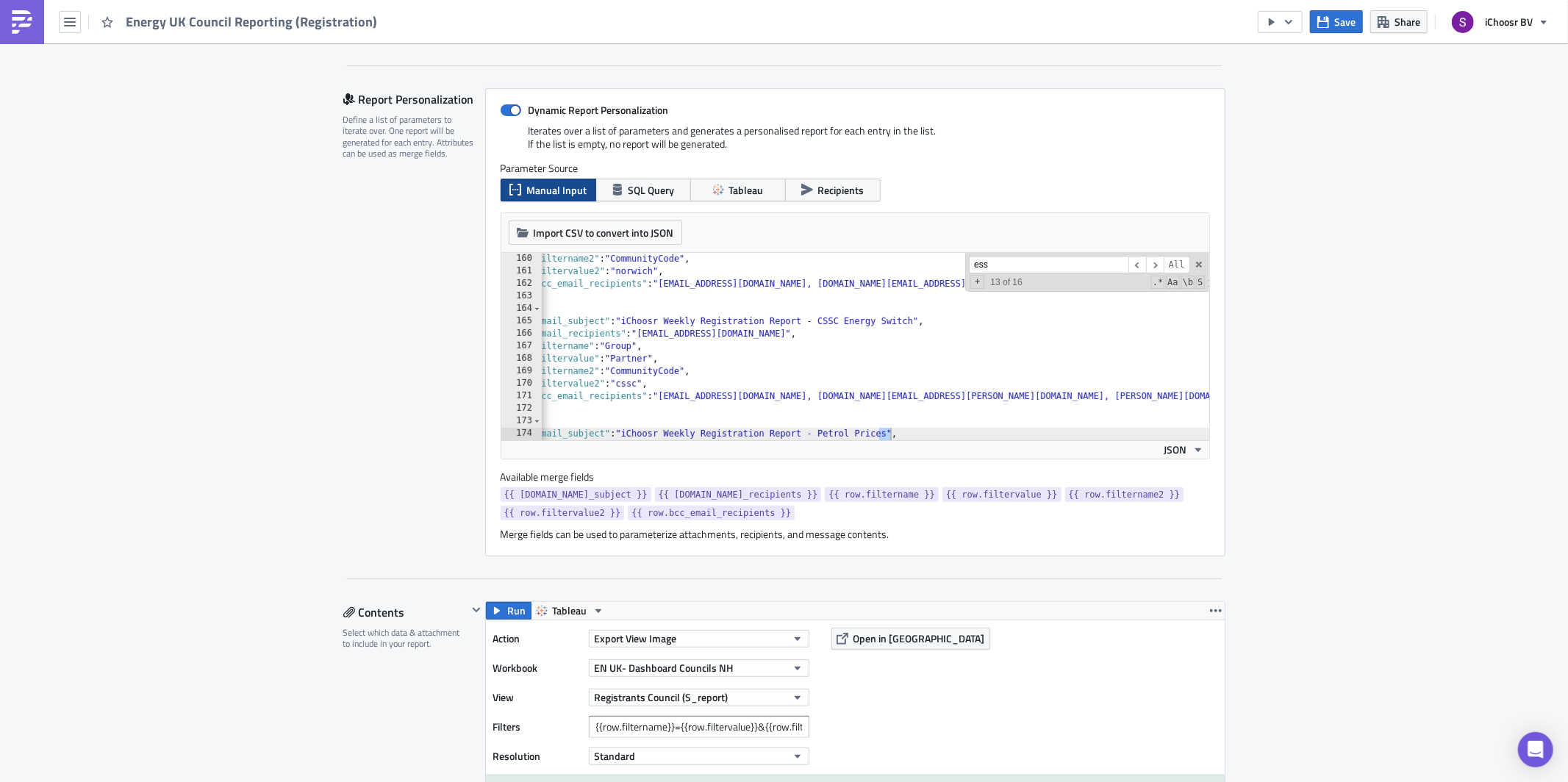
scroll to position [1394, 0]
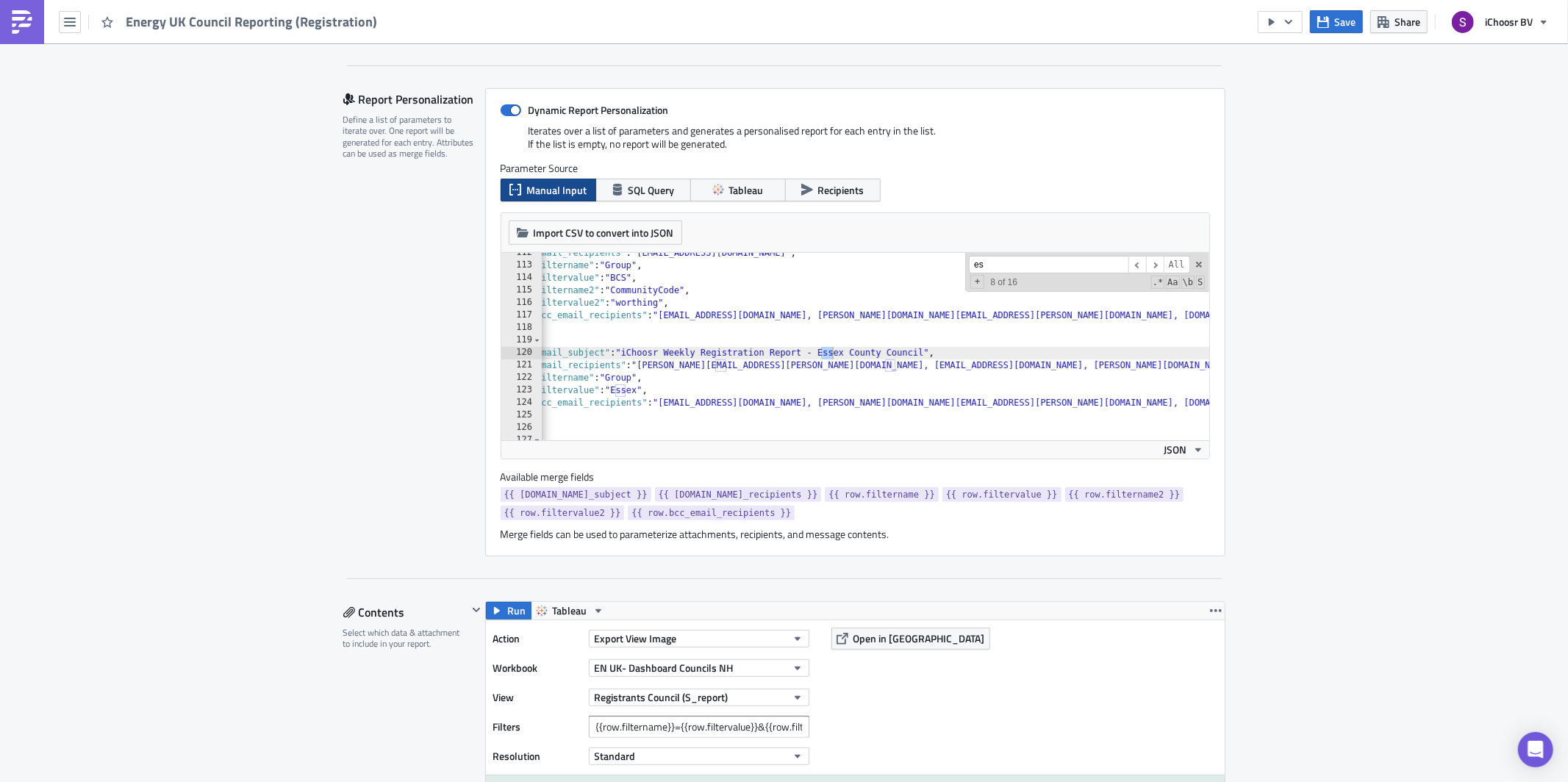
type input "e"
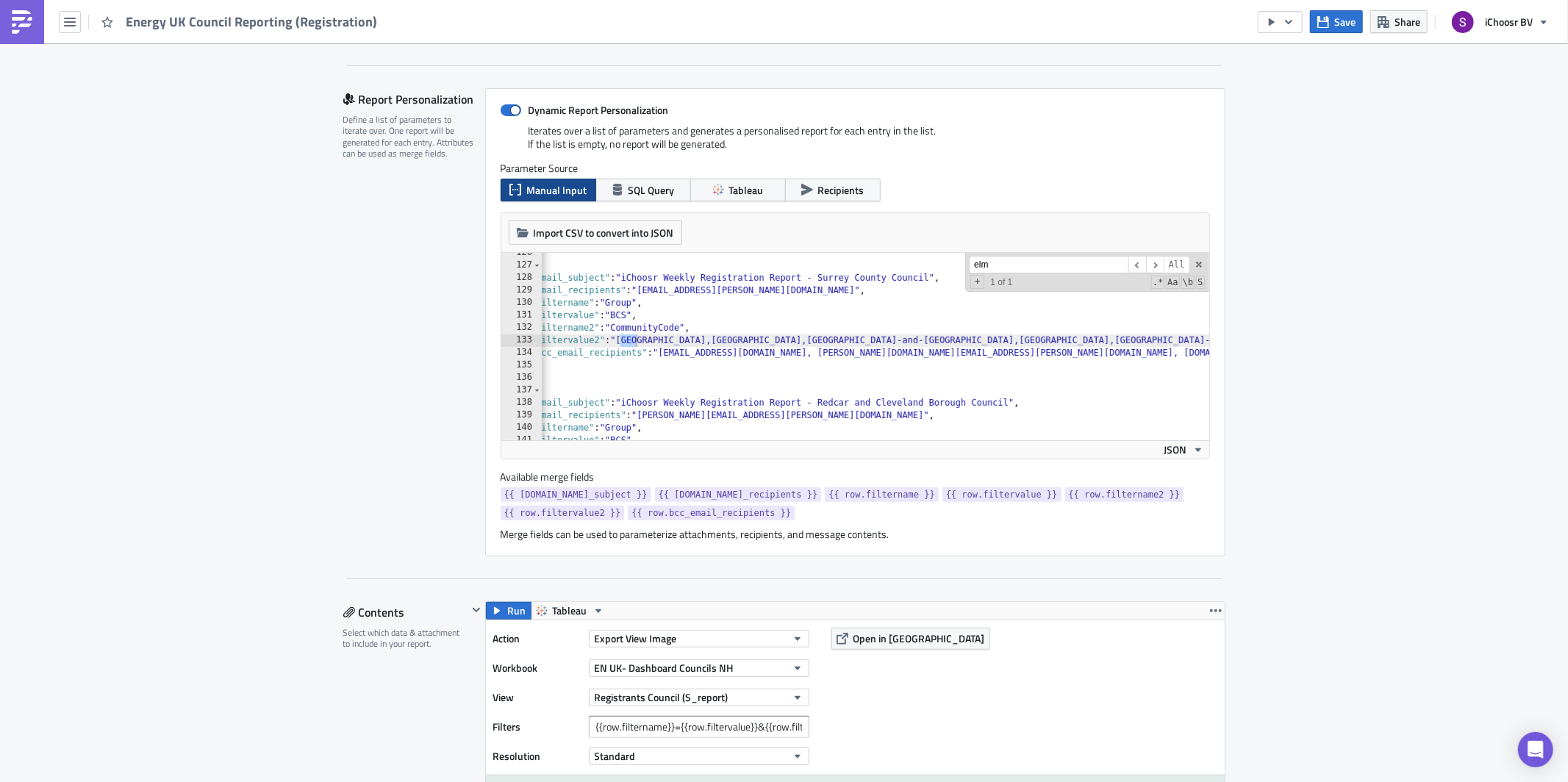
scroll to position [1569, 0]
type input "e"
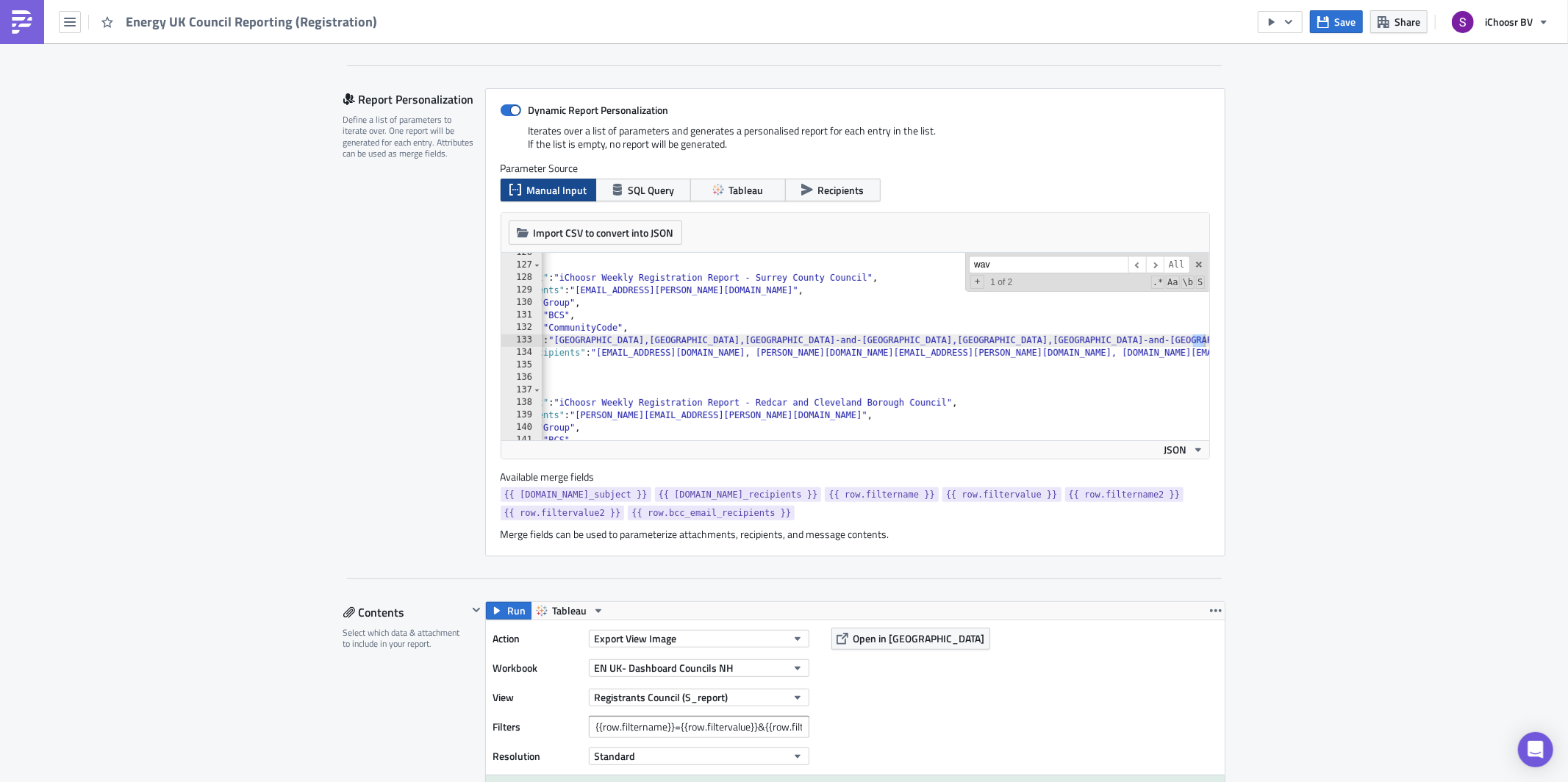
scroll to position [0, 122]
type input "w"
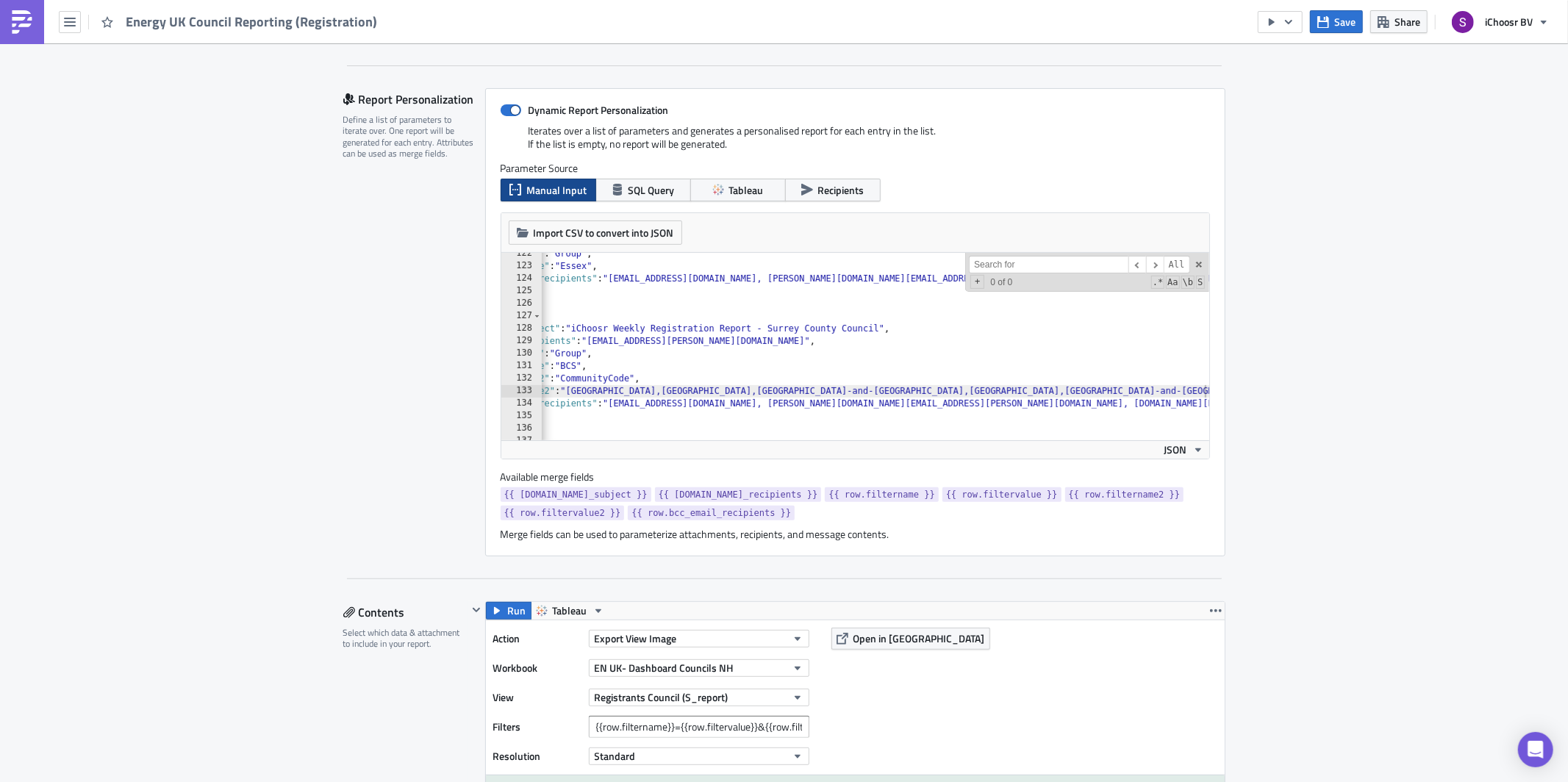
scroll to position [1538, 0]
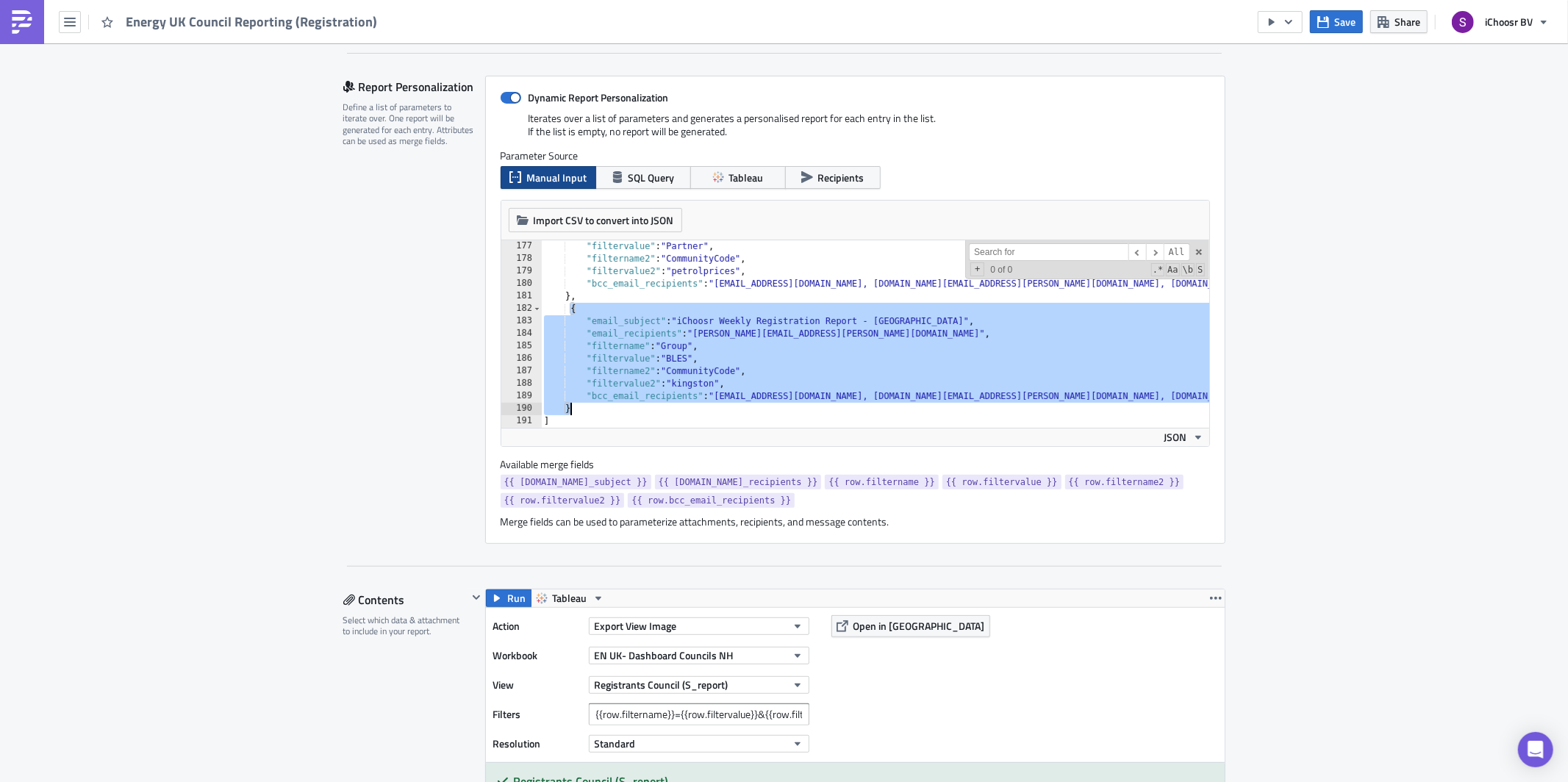
drag, startPoint x: 570, startPoint y: 309, endPoint x: 599, endPoint y: 412, distance: 107.0
click at [599, 412] on div ""filtervalue" : "Partner" , "filtername2" : "CommunityCode" , "filtervalue2" : …" at bounding box center [1078, 347] width 1074 height 213
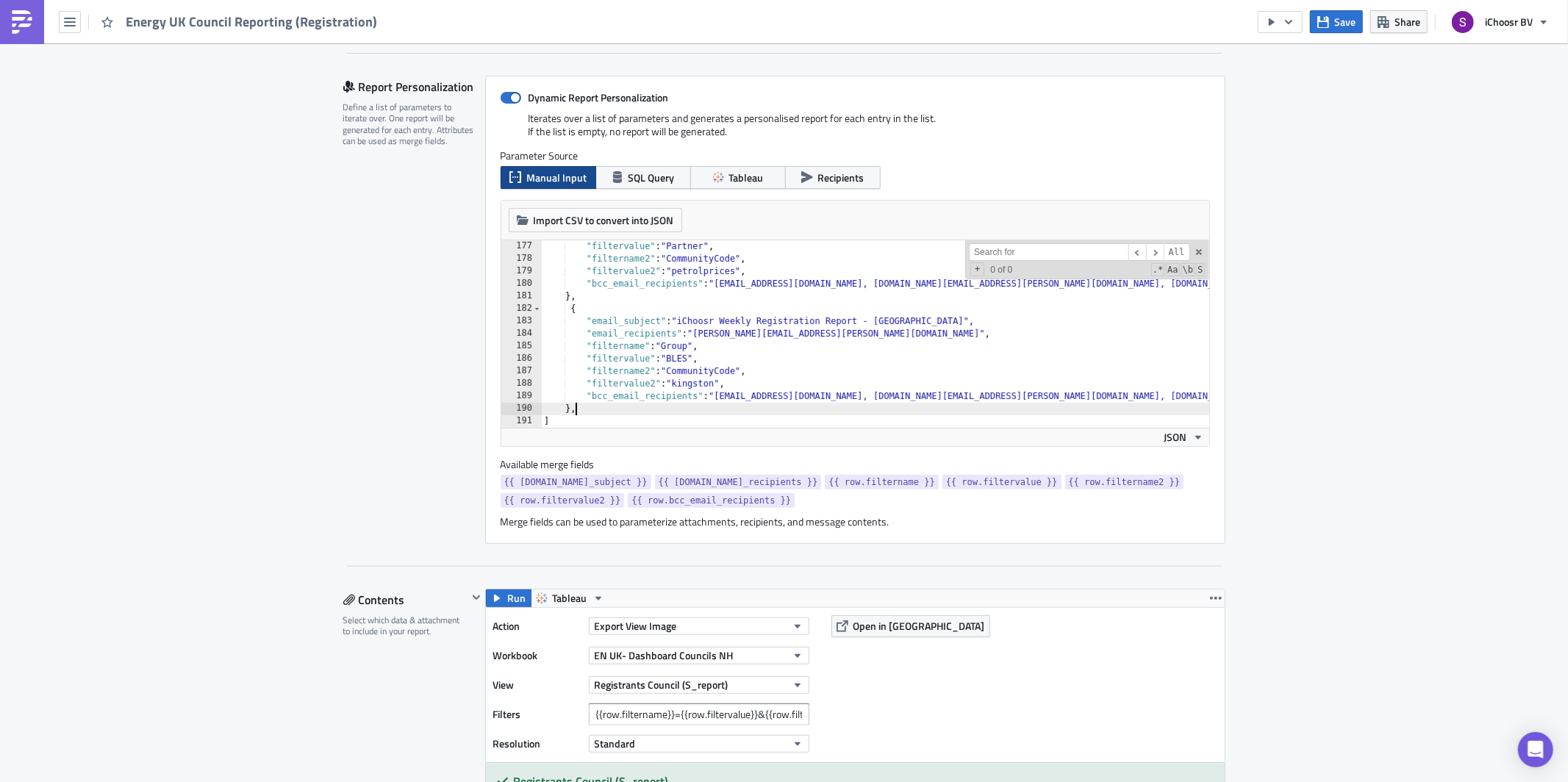
paste textarea
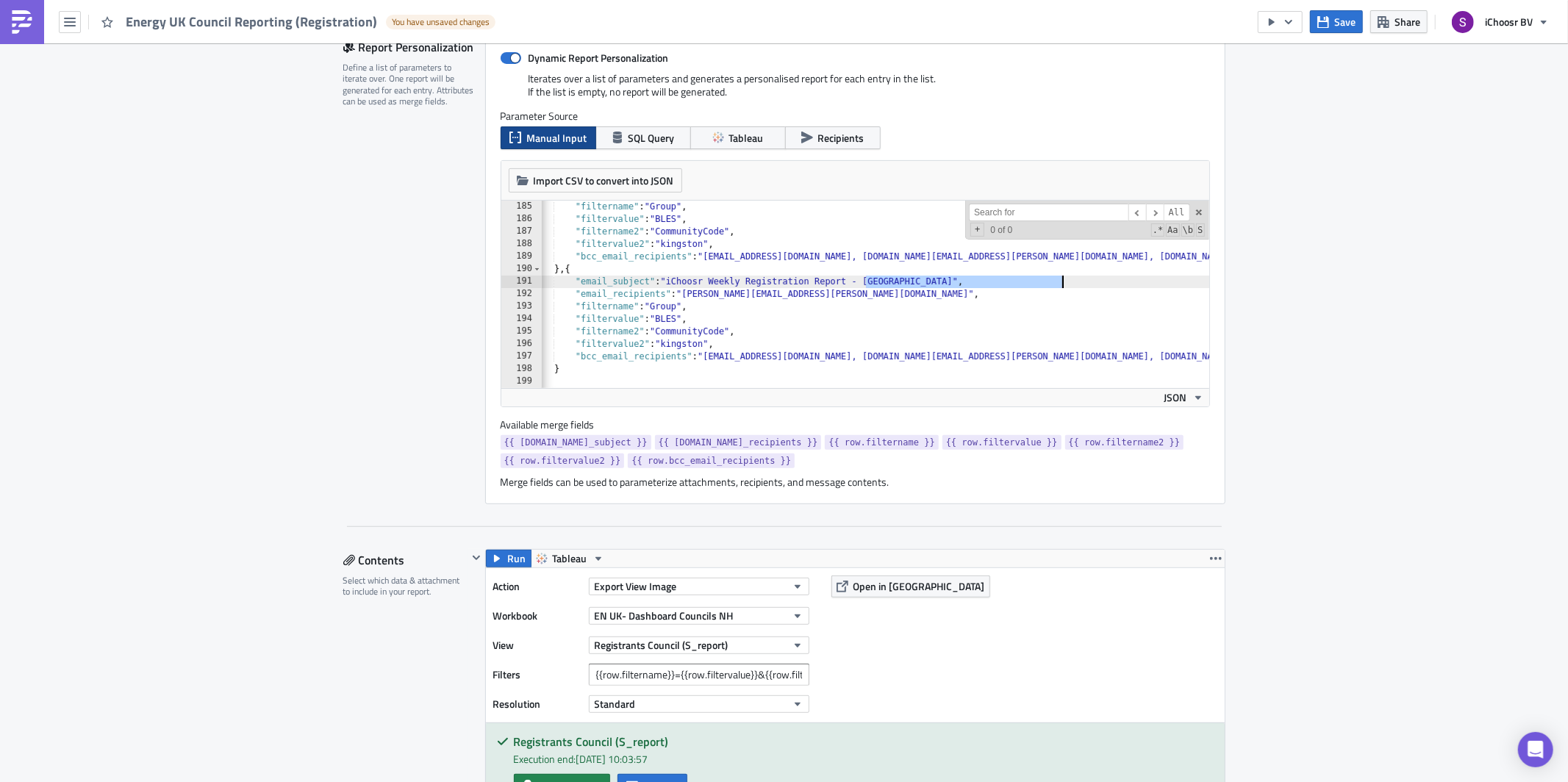
drag, startPoint x: 868, startPoint y: 282, endPoint x: 1062, endPoint y: 284, distance: 194.0
click at [1062, 284] on div ""filtername" : "Group" , "filtervalue" : "BLES" , "filtername2" : "CommunityCod…" at bounding box center [1067, 307] width 1074 height 213
paste textarea "Solihull Metropolitan Borough Council"
drag, startPoint x: 689, startPoint y: 295, endPoint x: 829, endPoint y: 297, distance: 140.0
click at [829, 297] on div ""filtername" : "Group" , "filtervalue" : "BLES" , "filtername2" : "CommunityCod…" at bounding box center [1067, 307] width 1074 height 213
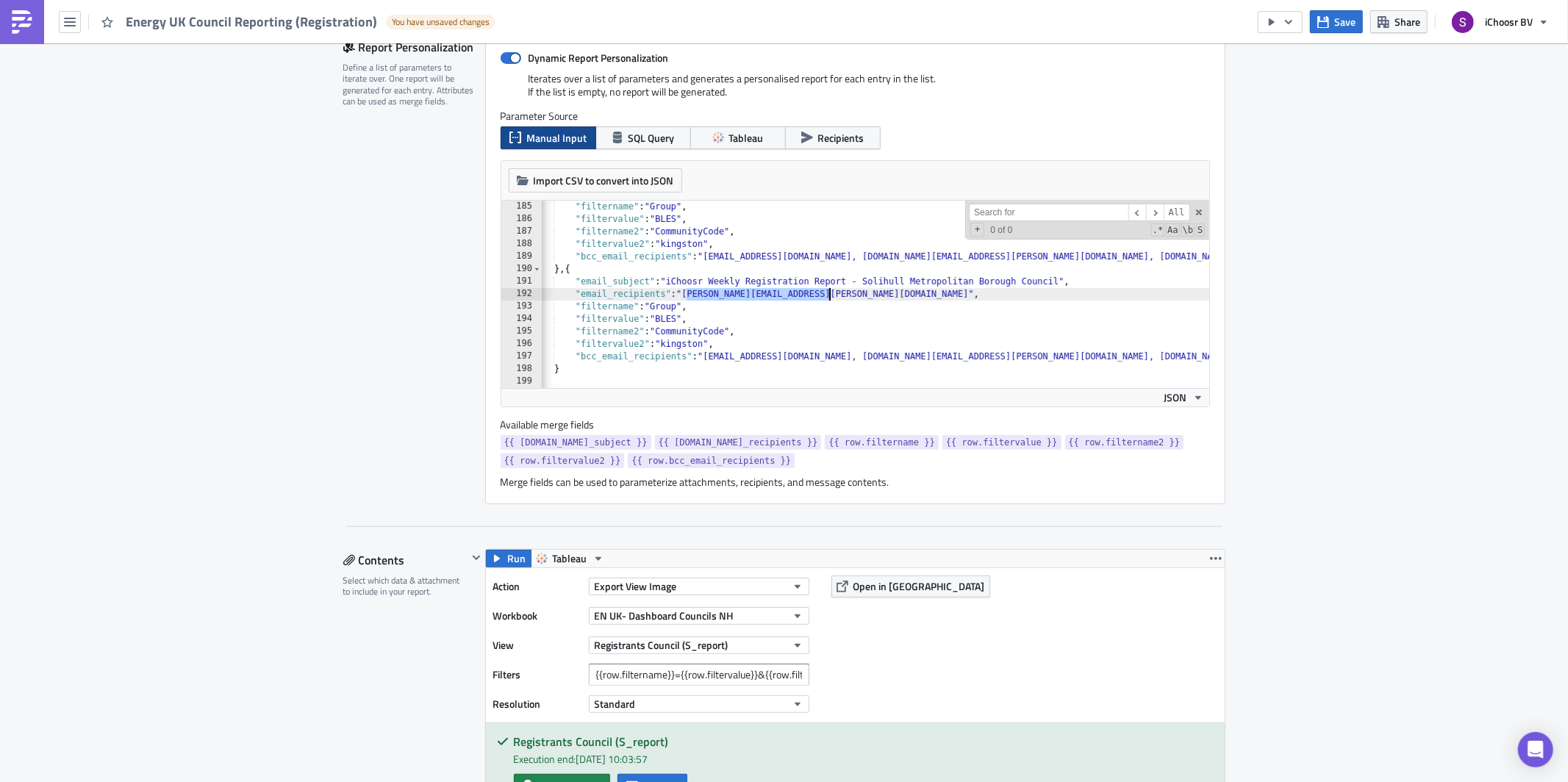
paste textarea "Solihull Metropolitan Borough Council"
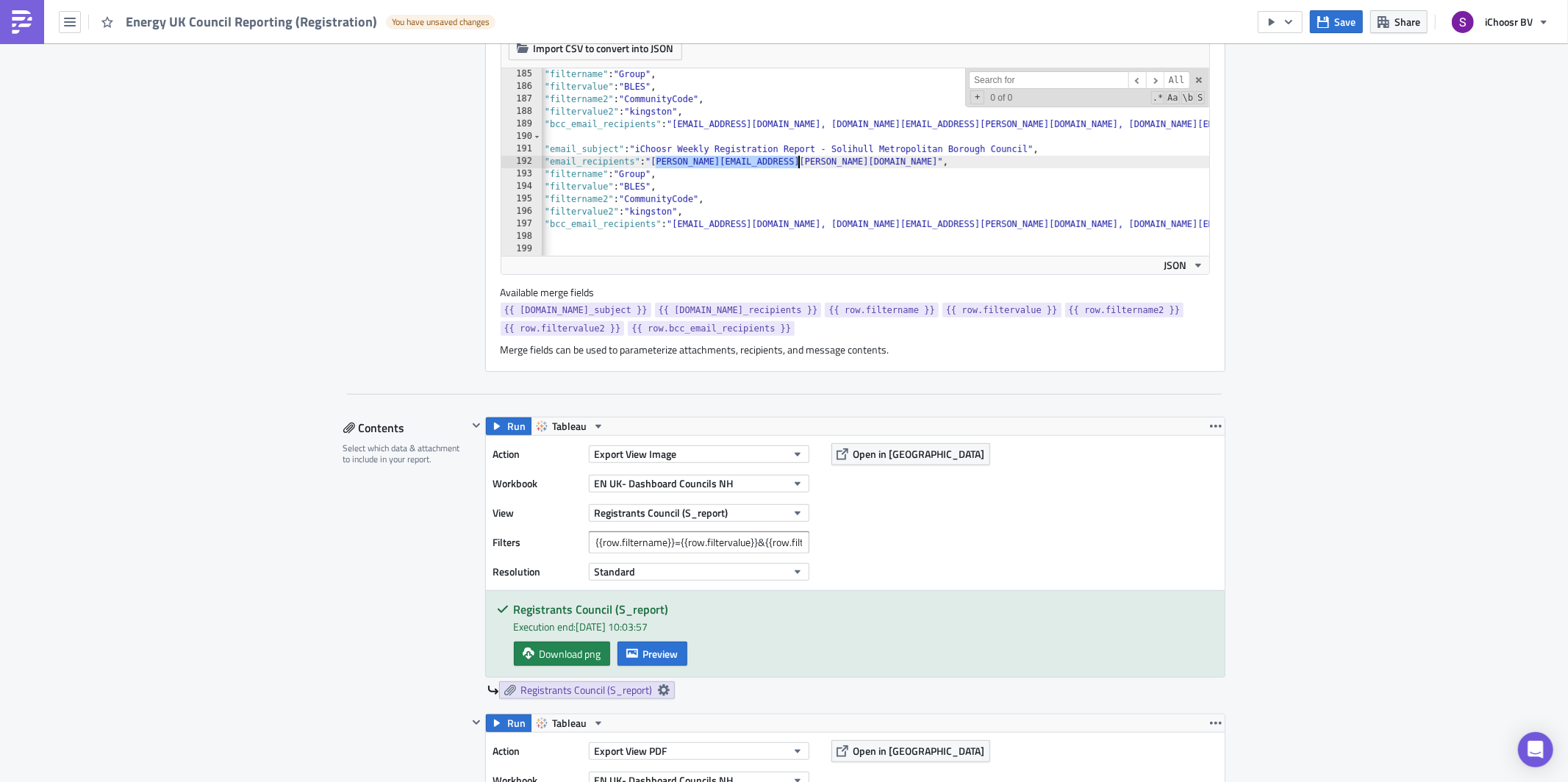
click at [719, 161] on div ""filtername" : "Group" , "filtervalue" : "BLES" , "filtername2" : "CommunityCod…" at bounding box center [1036, 175] width 1074 height 213
drag, startPoint x: 798, startPoint y: 162, endPoint x: 659, endPoint y: 158, distance: 139.1
click at [659, 158] on div ""filtername" : "Group" , "filtervalue" : "BLES" , "filtername2" : "CommunityCod…" at bounding box center [1036, 175] width 1074 height 213
paste textarea "[PERSON_NAME][EMAIL_ADDRESS][PERSON_NAME][DOMAIN_NAME]; [DOMAIN_NAME][EMAIL_ADD…"
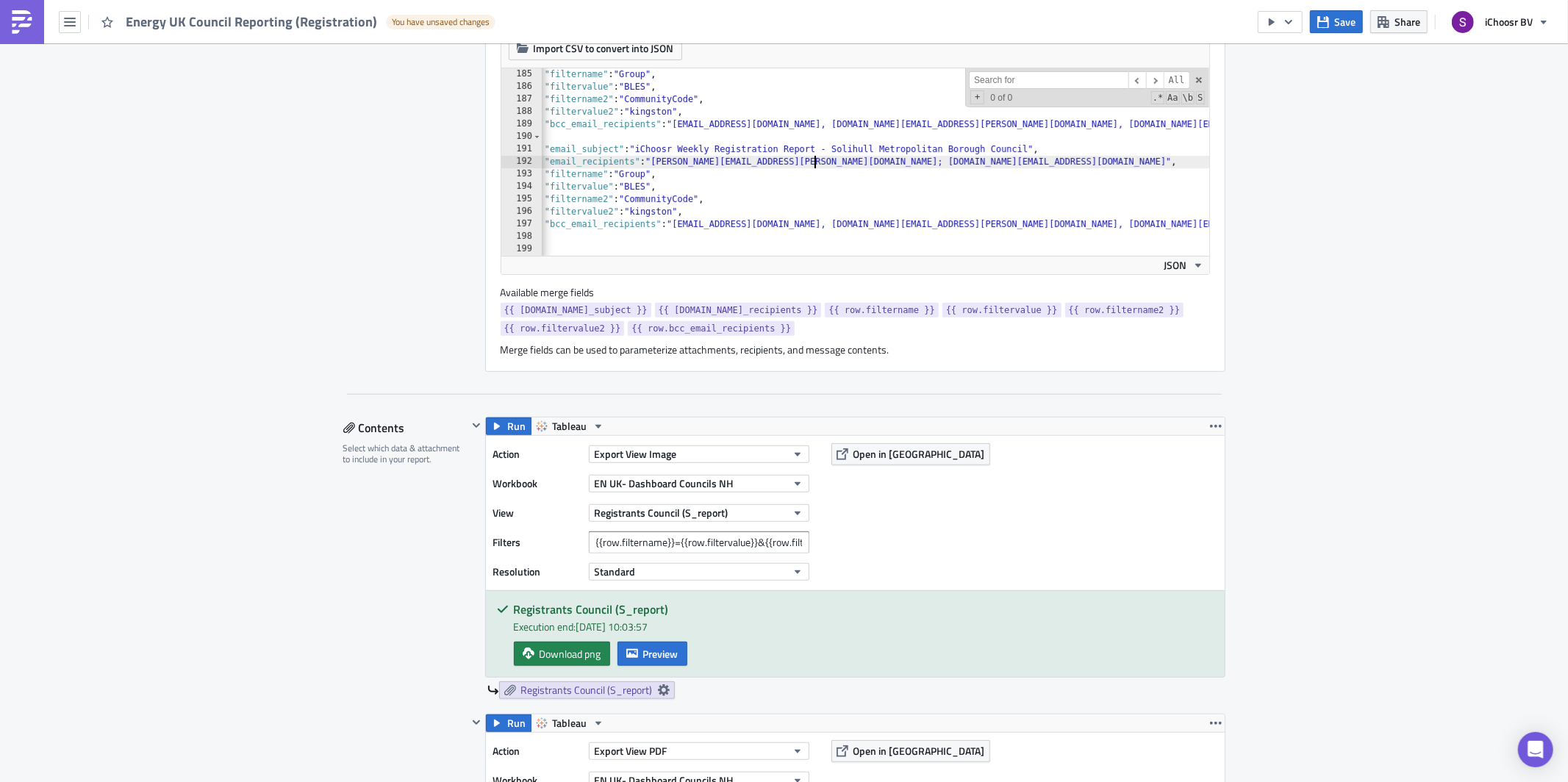
click at [815, 157] on div ""filtername" : "Group" , "filtervalue" : "BLES" , "filtername2" : "CommunityCod…" at bounding box center [1036, 175] width 1074 height 213
click at [658, 211] on div ""filtername" : "Group" , "filtervalue" : "BLES" , "filtername2" : "CommunityCod…" at bounding box center [1036, 175] width 1074 height 213
type textarea ""filtervalue2": "solihull","
